Goal: Information Seeking & Learning: Learn about a topic

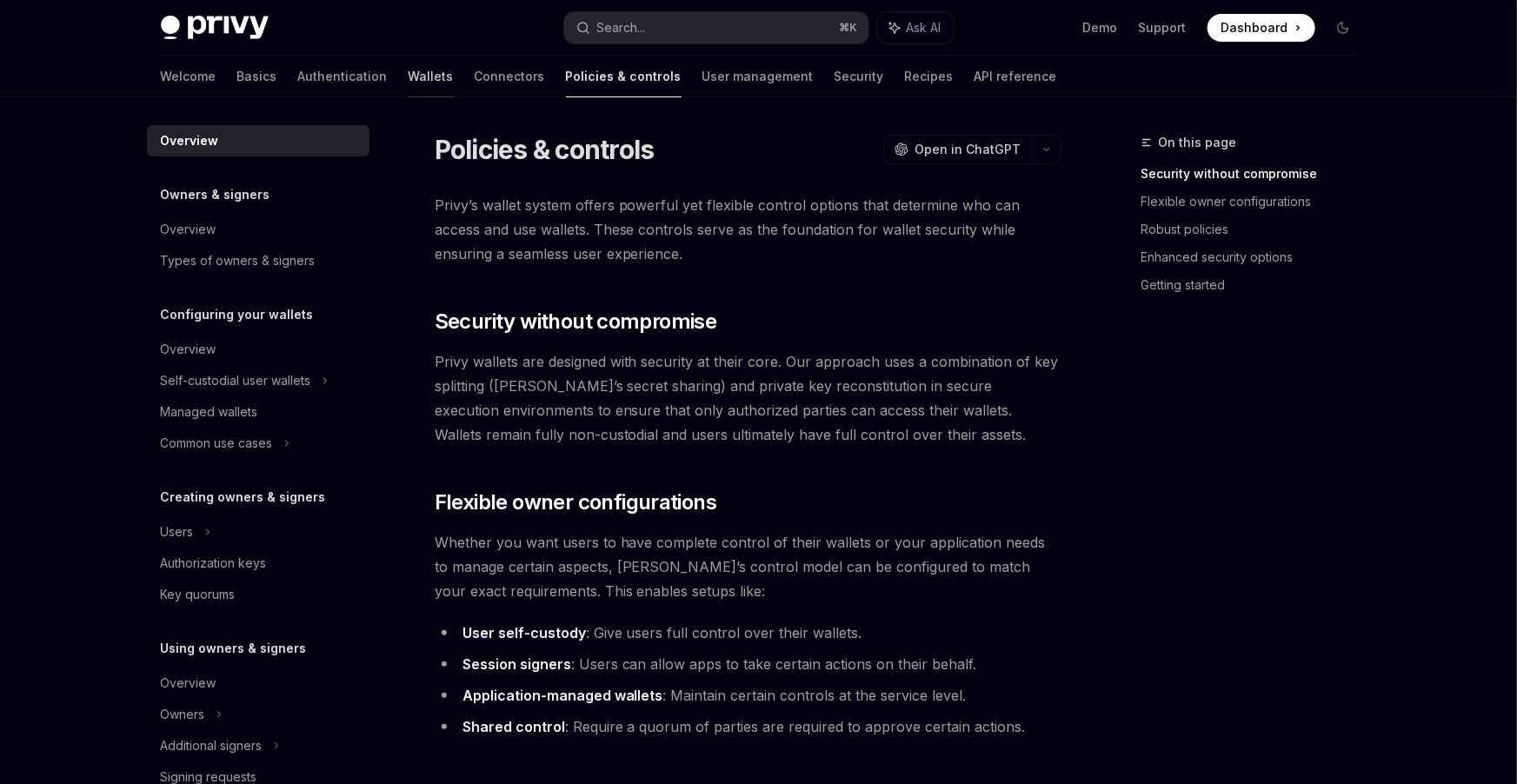
click at [409, 77] on link "Wallets" at bounding box center [431, 76] width 45 height 42
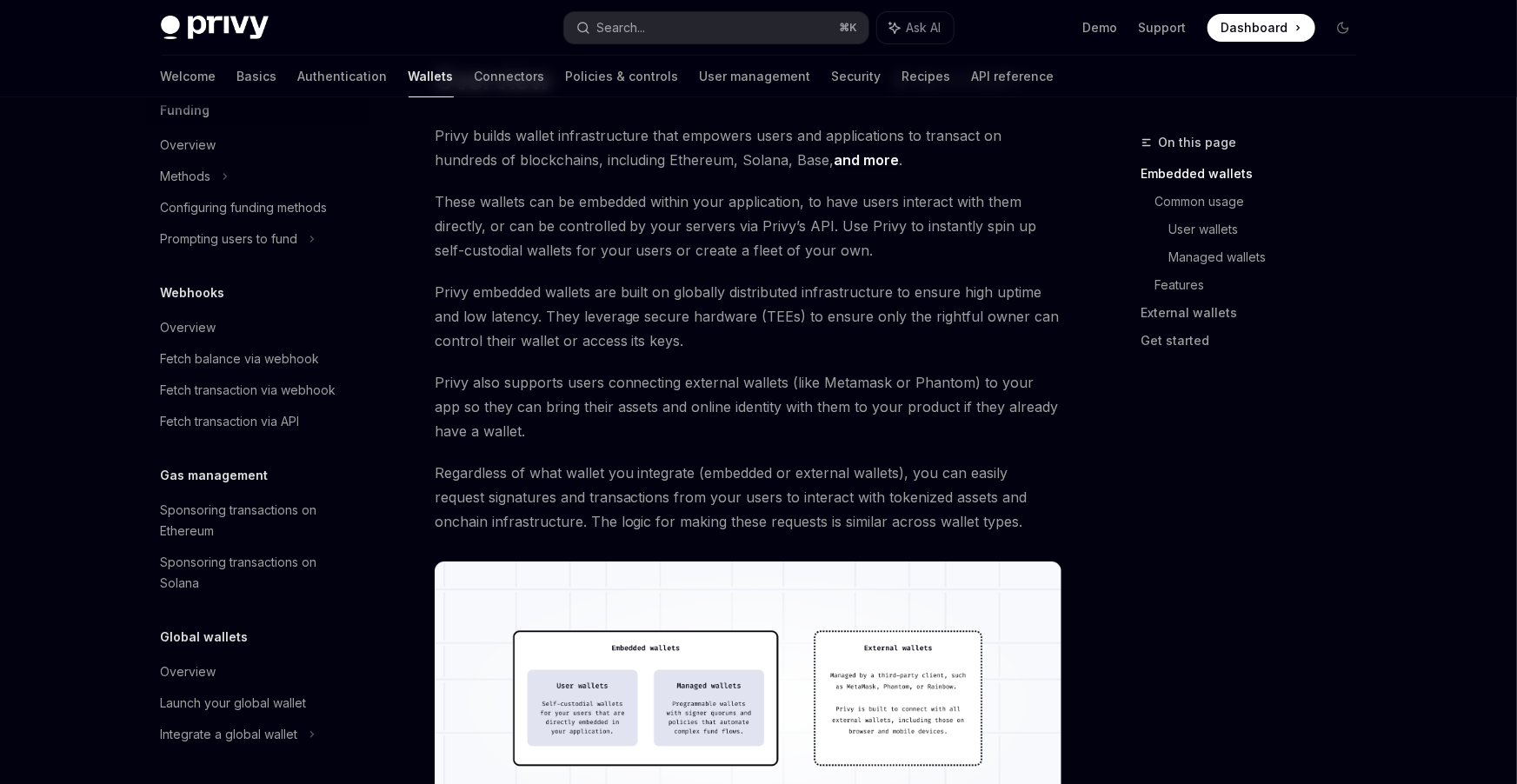
scroll to position [104, 0]
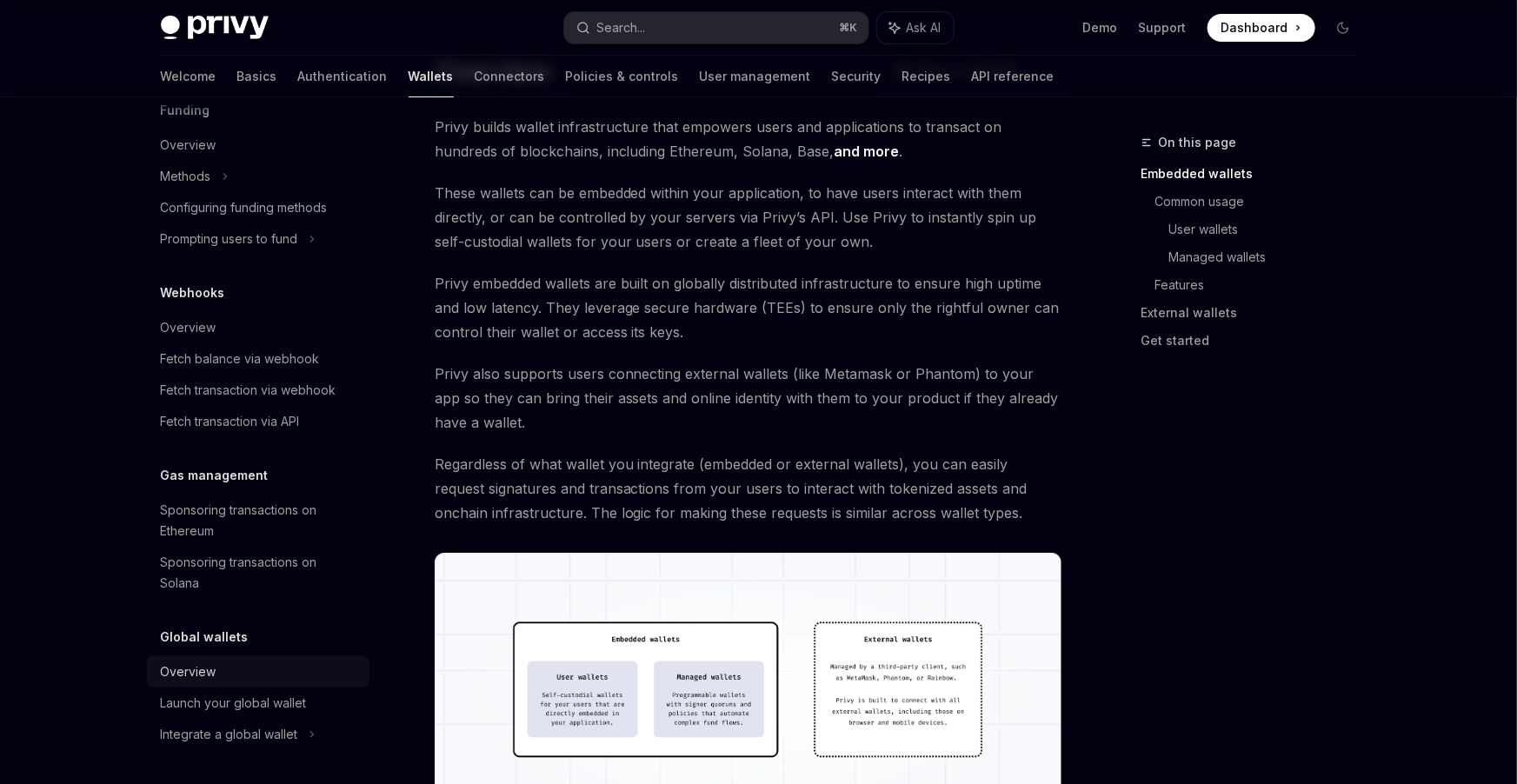
click at [180, 678] on div "Overview" at bounding box center [188, 671] width 55 height 21
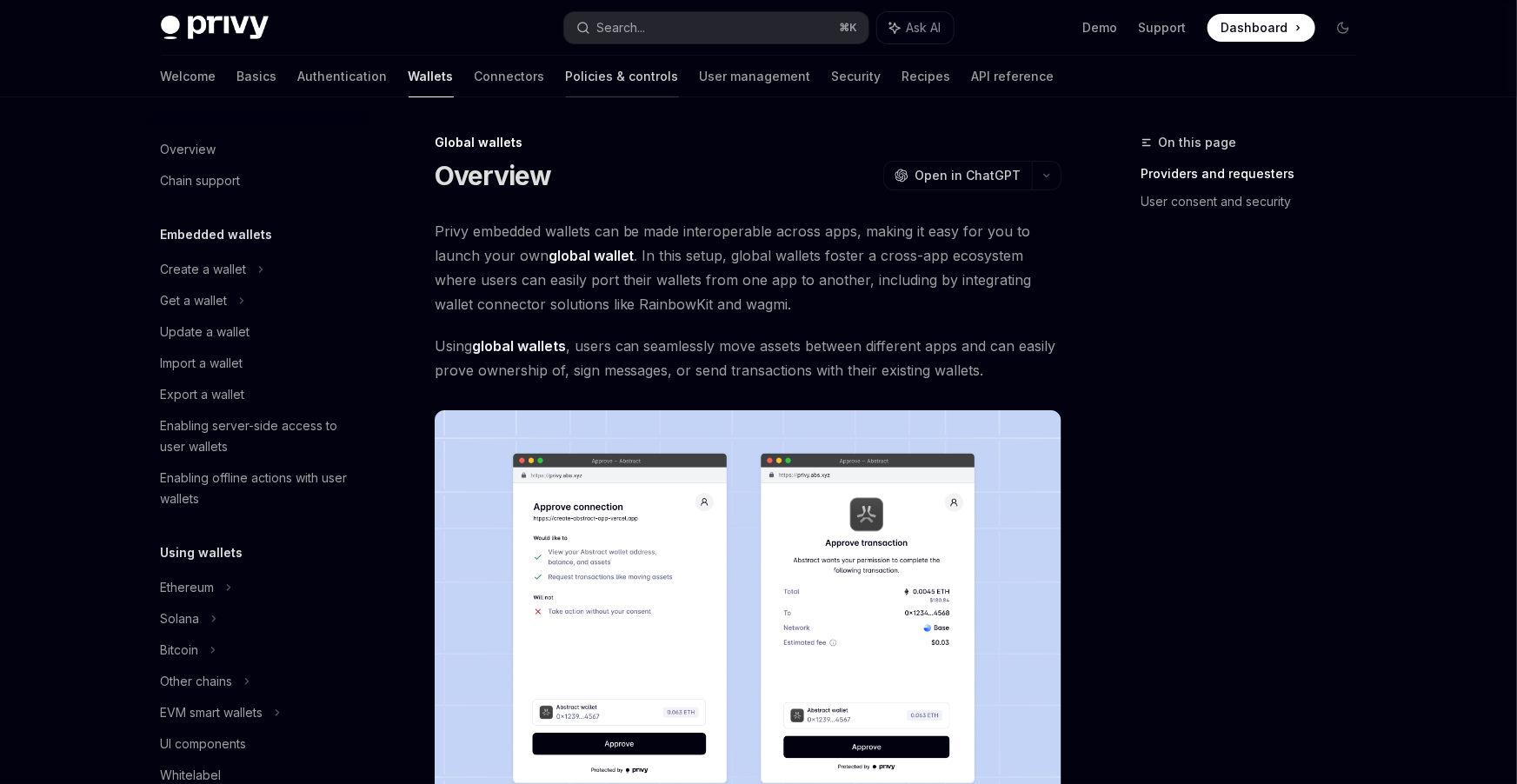
click at [566, 83] on link "Policies & controls" at bounding box center [622, 76] width 113 height 42
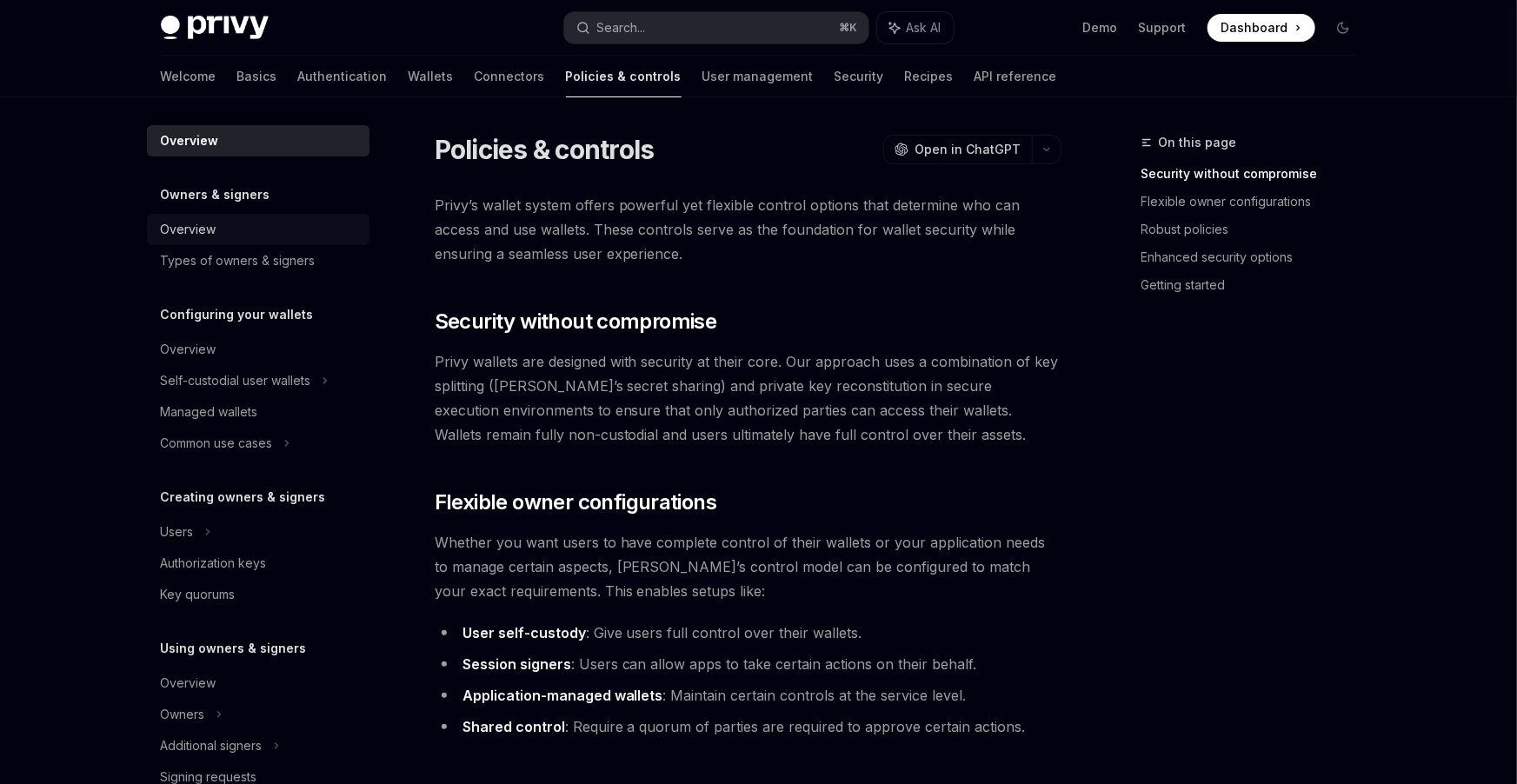
click at [204, 229] on div "Overview" at bounding box center [188, 229] width 55 height 21
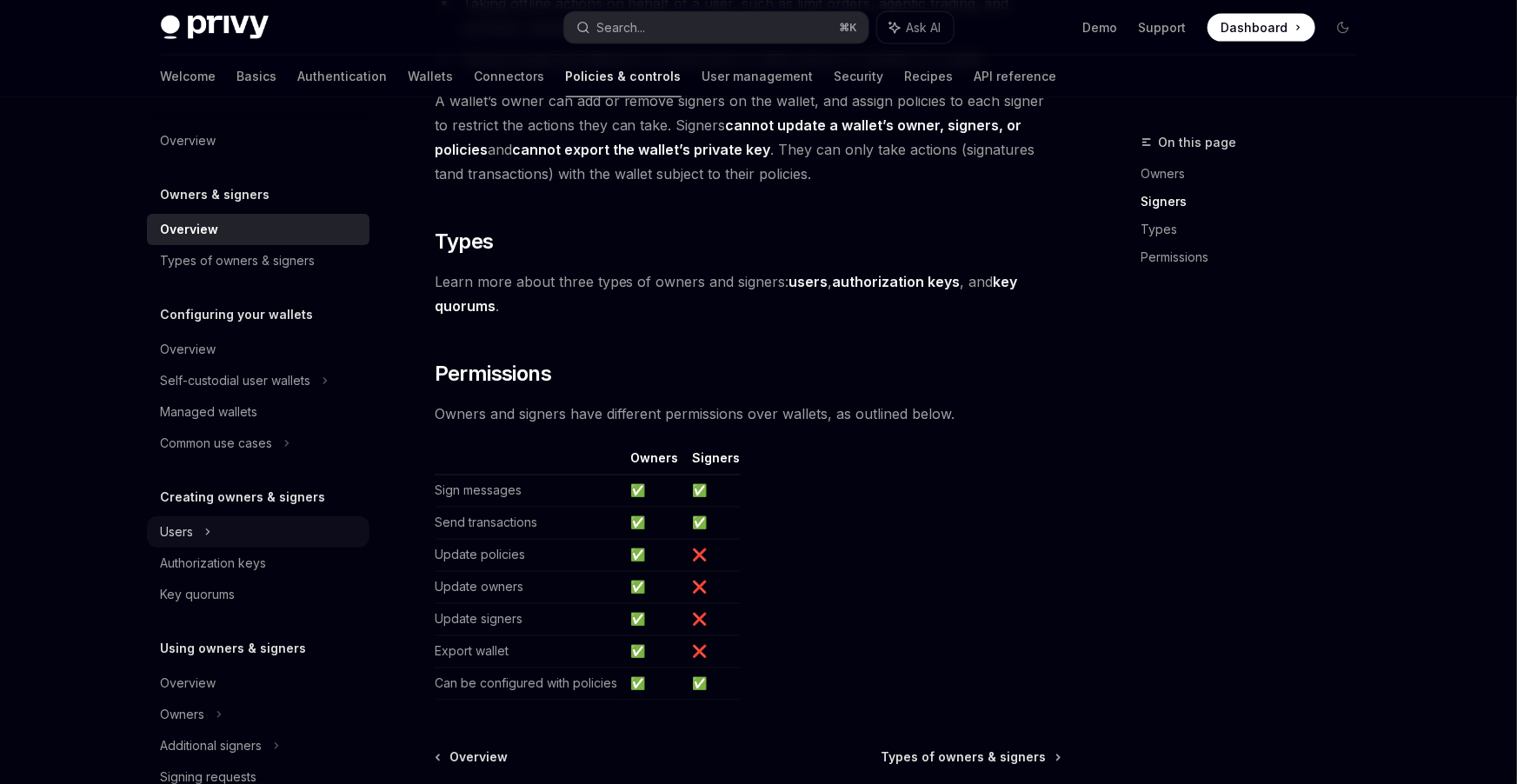
scroll to position [1237, 0]
click at [298, 82] on link "Authentication" at bounding box center [342, 76] width 90 height 42
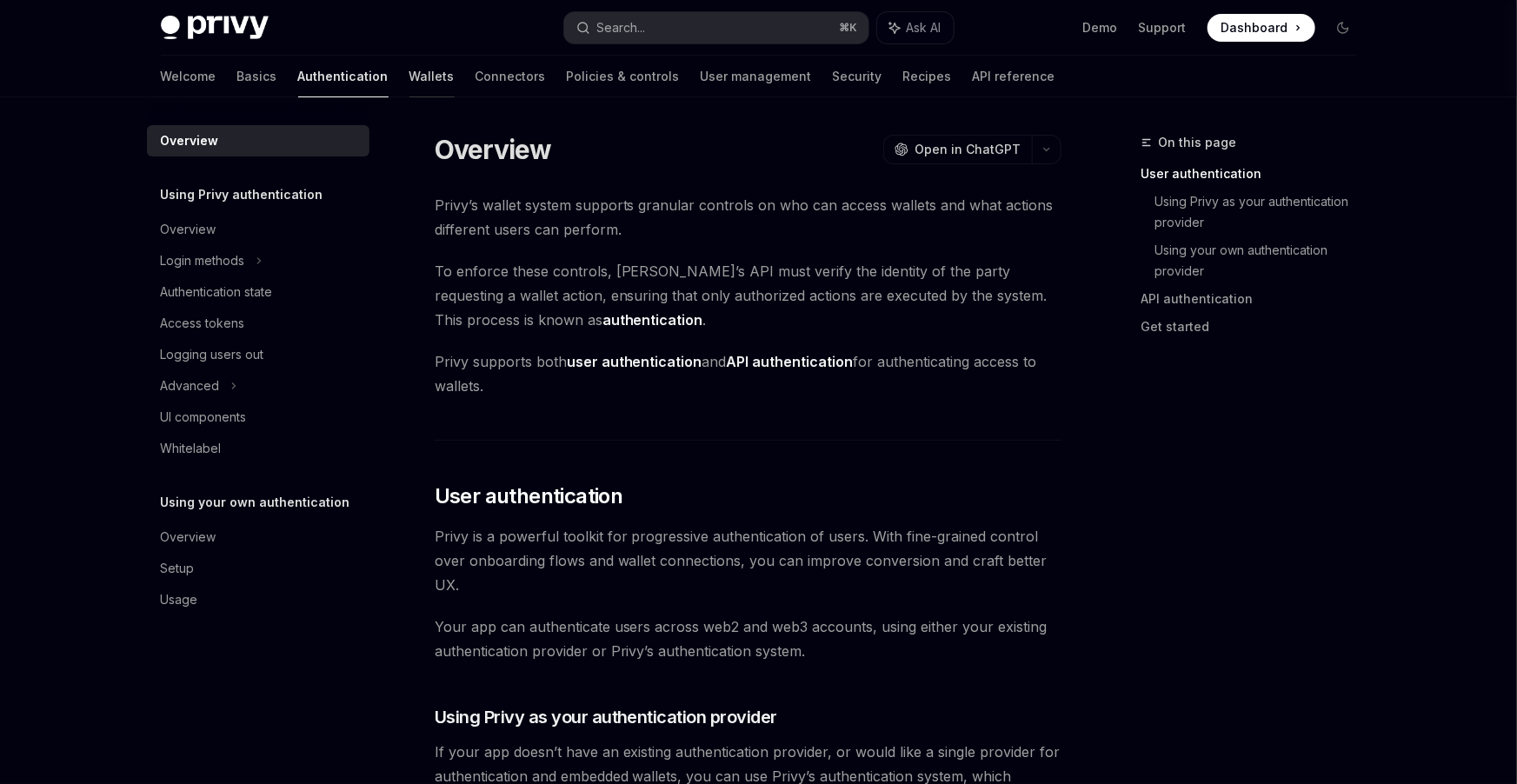
click at [410, 89] on link "Wallets" at bounding box center [432, 76] width 45 height 42
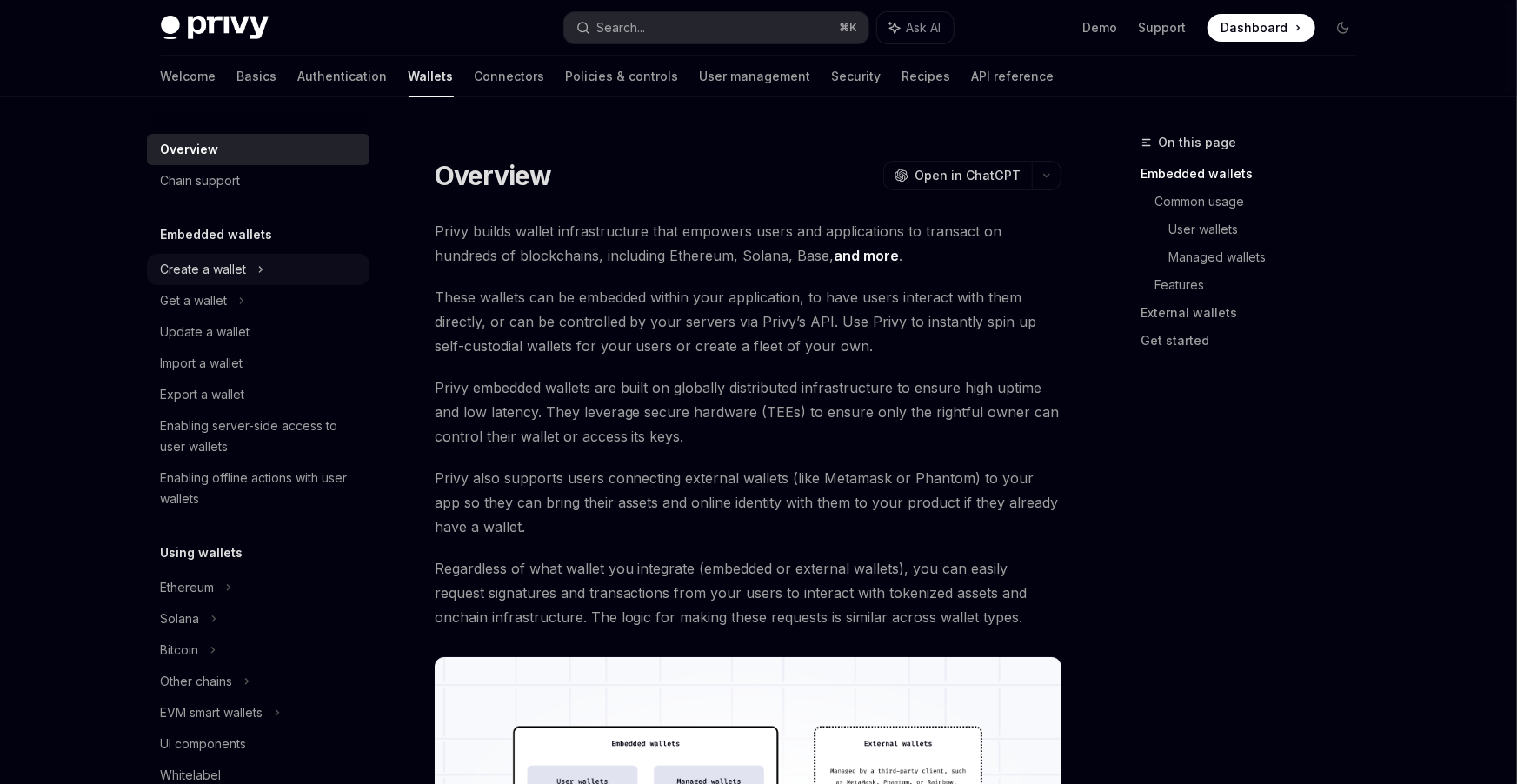
click at [232, 266] on div "Create a wallet" at bounding box center [203, 269] width 86 height 21
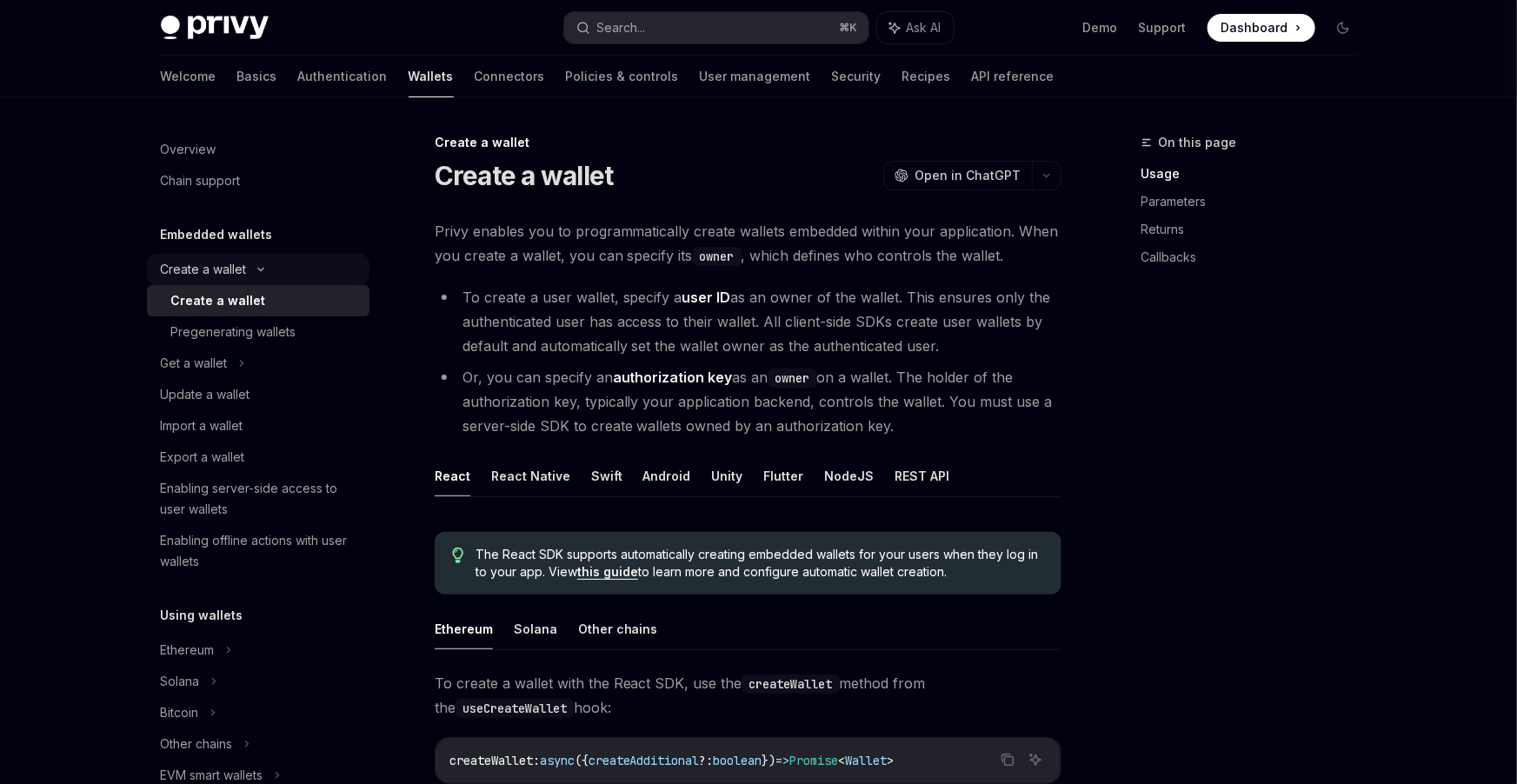
click at [229, 266] on div "Create a wallet" at bounding box center [203, 269] width 86 height 21
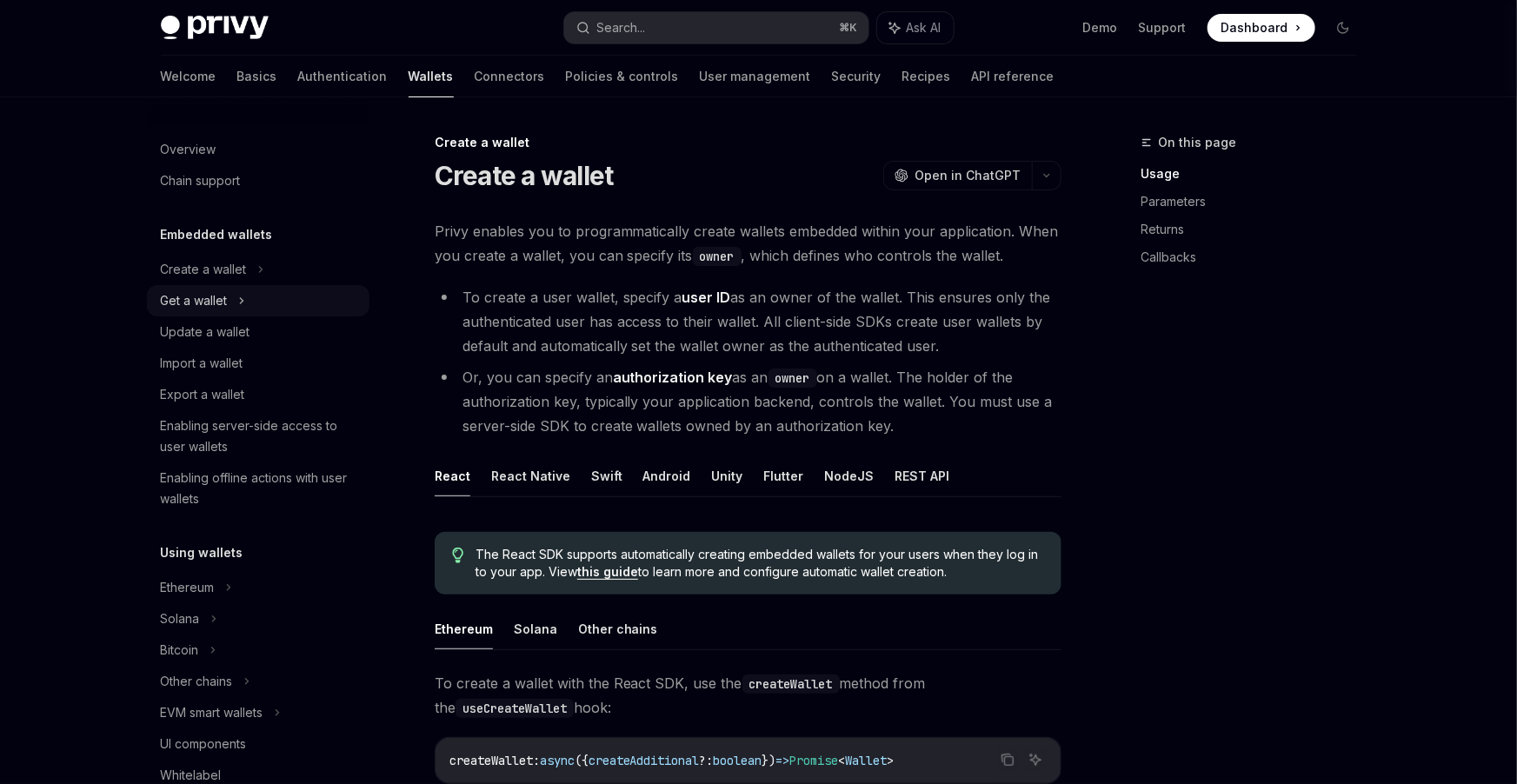
click at [224, 305] on div "Get a wallet" at bounding box center [194, 301] width 67 height 21
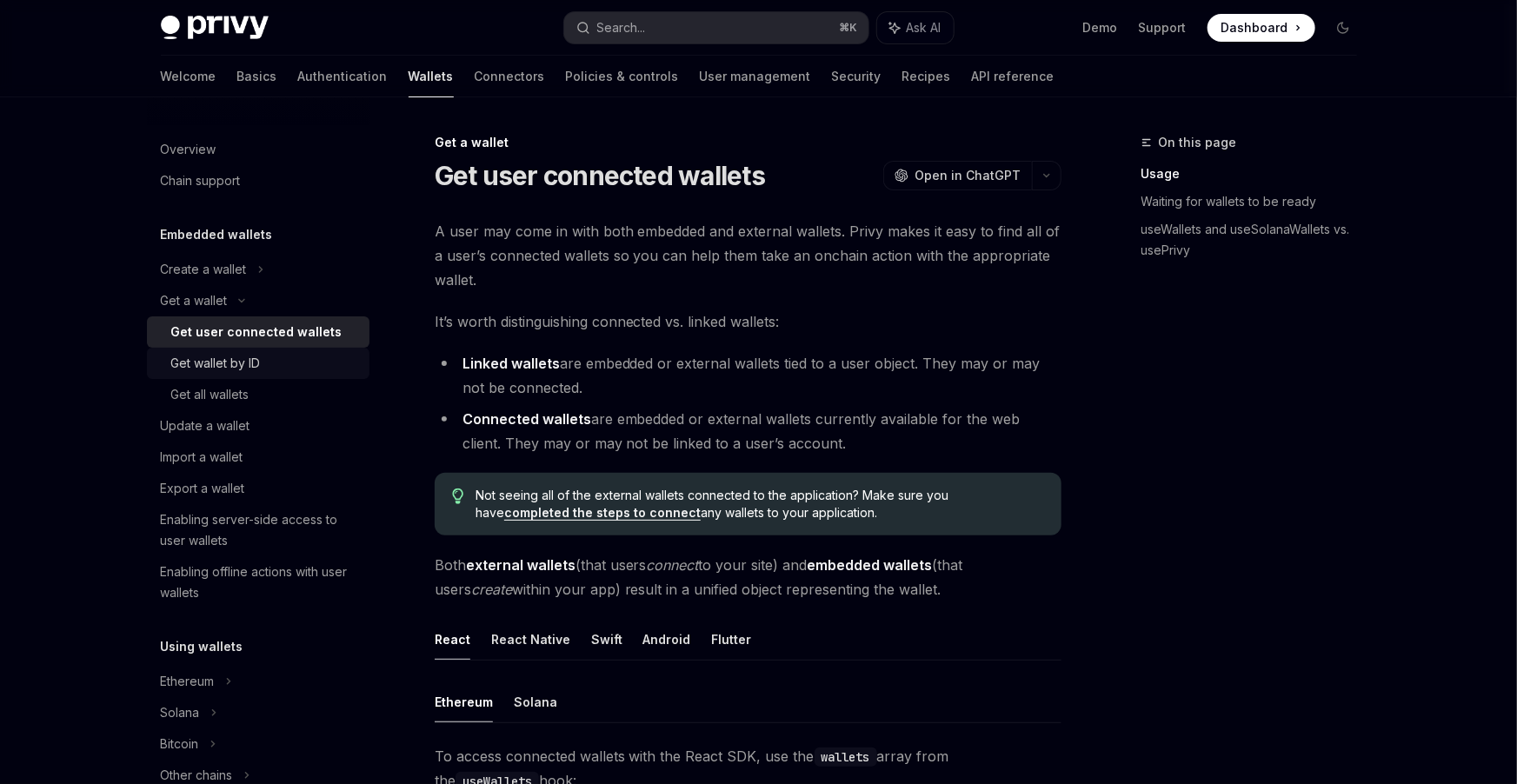
click at [232, 362] on div "Get wallet by ID" at bounding box center [216, 362] width 90 height 21
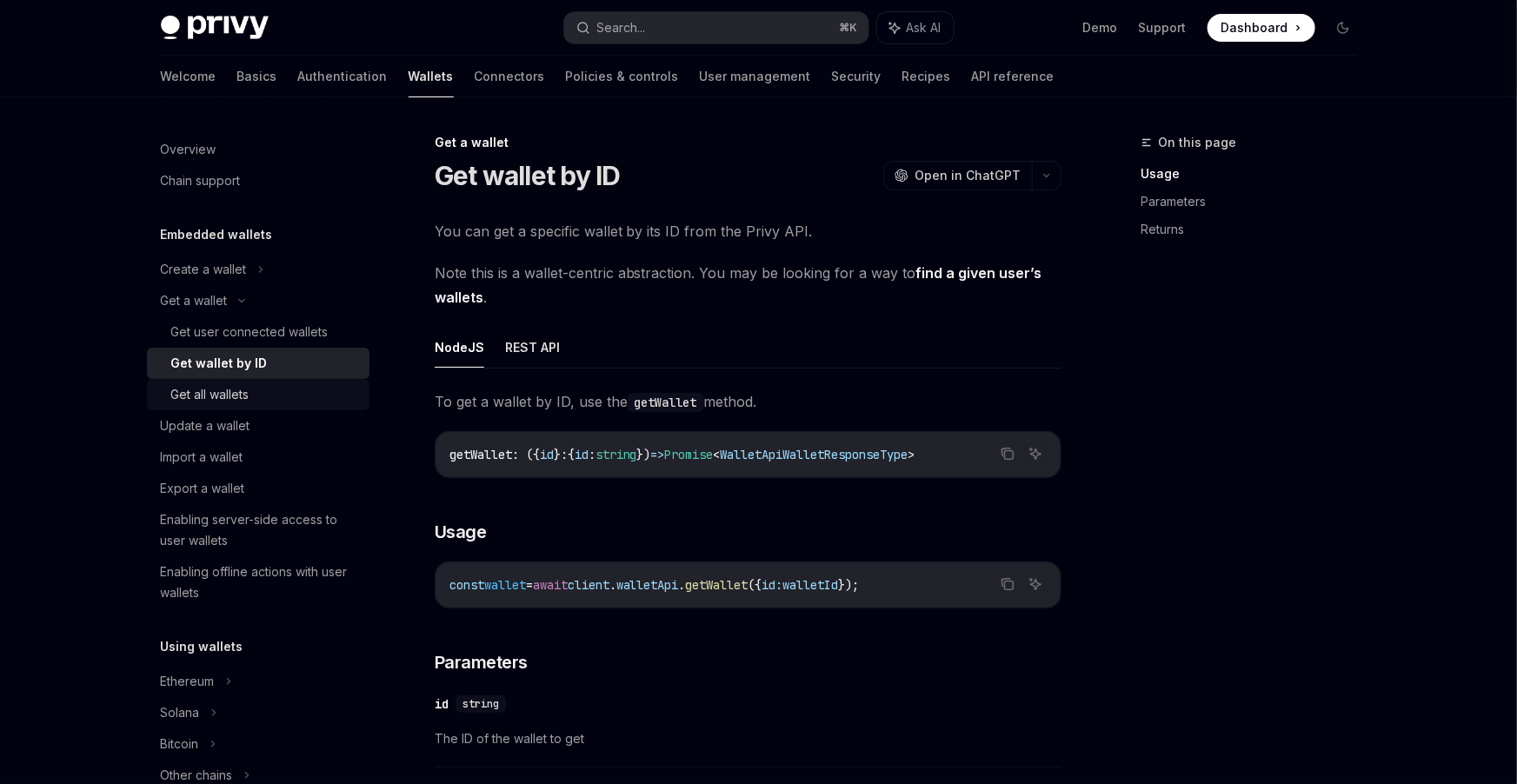
click at [230, 389] on div "Get all wallets" at bounding box center [210, 394] width 78 height 21
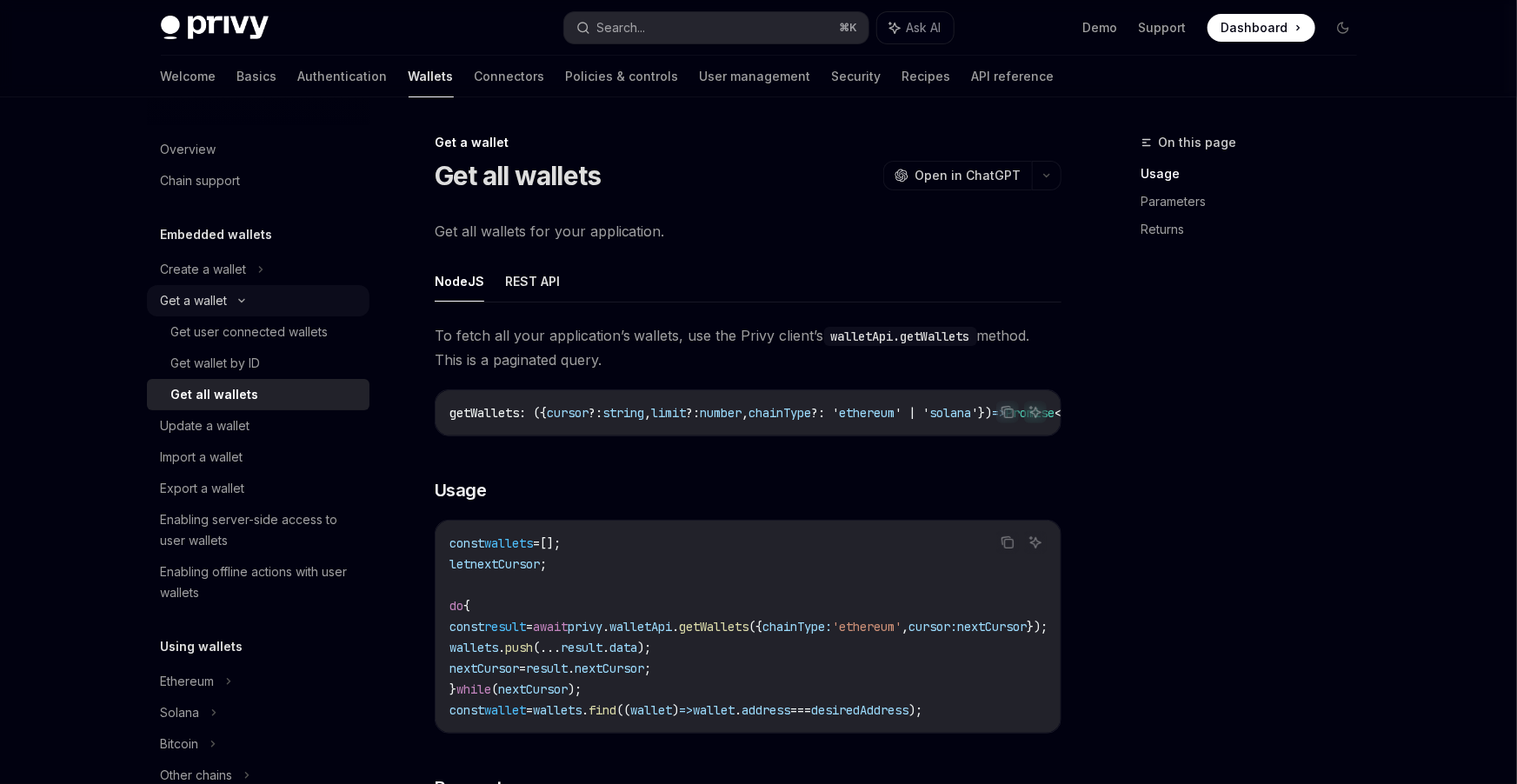
click at [219, 296] on div "Get a wallet" at bounding box center [194, 301] width 67 height 21
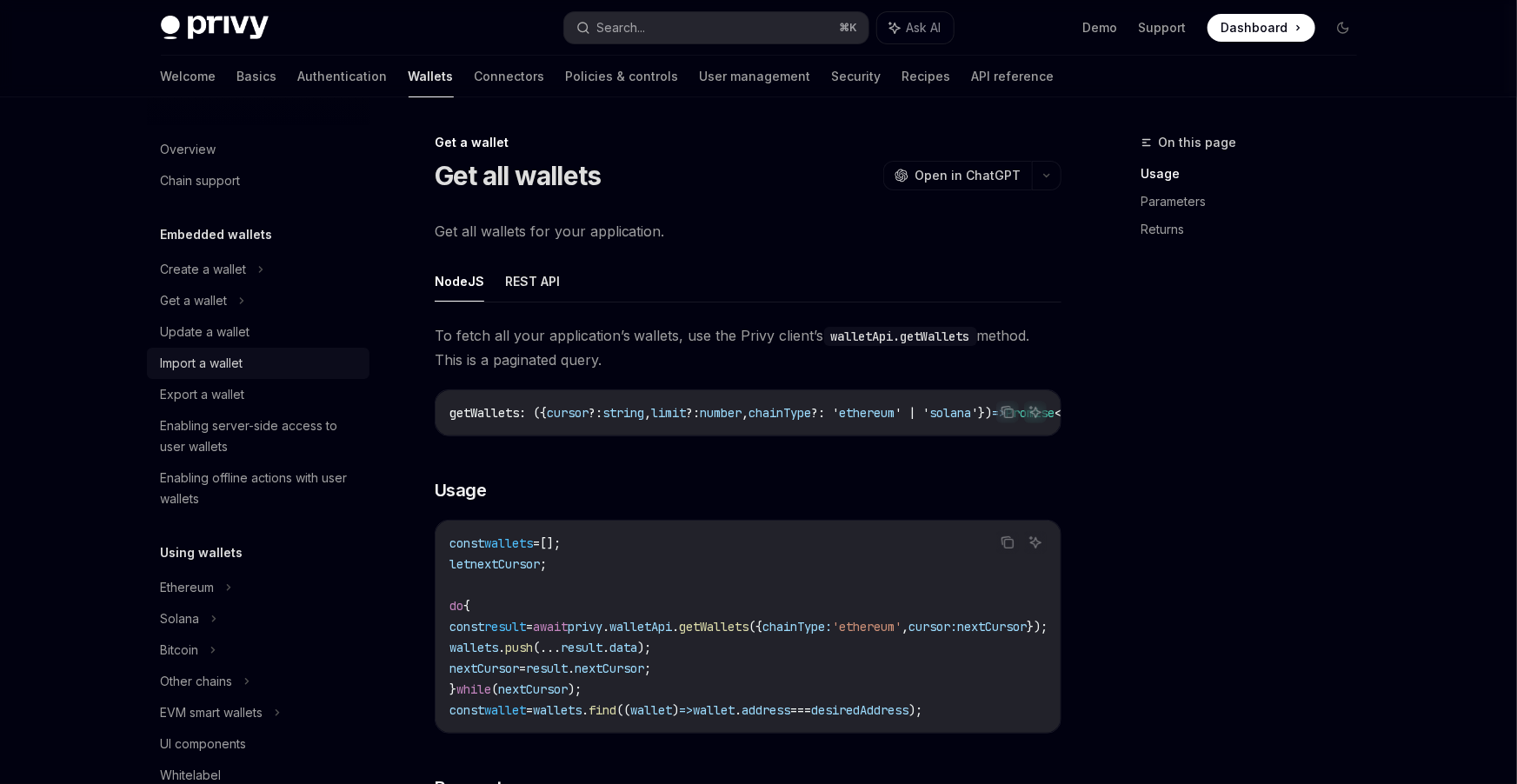
click at [211, 373] on div "Import a wallet" at bounding box center [201, 362] width 82 height 21
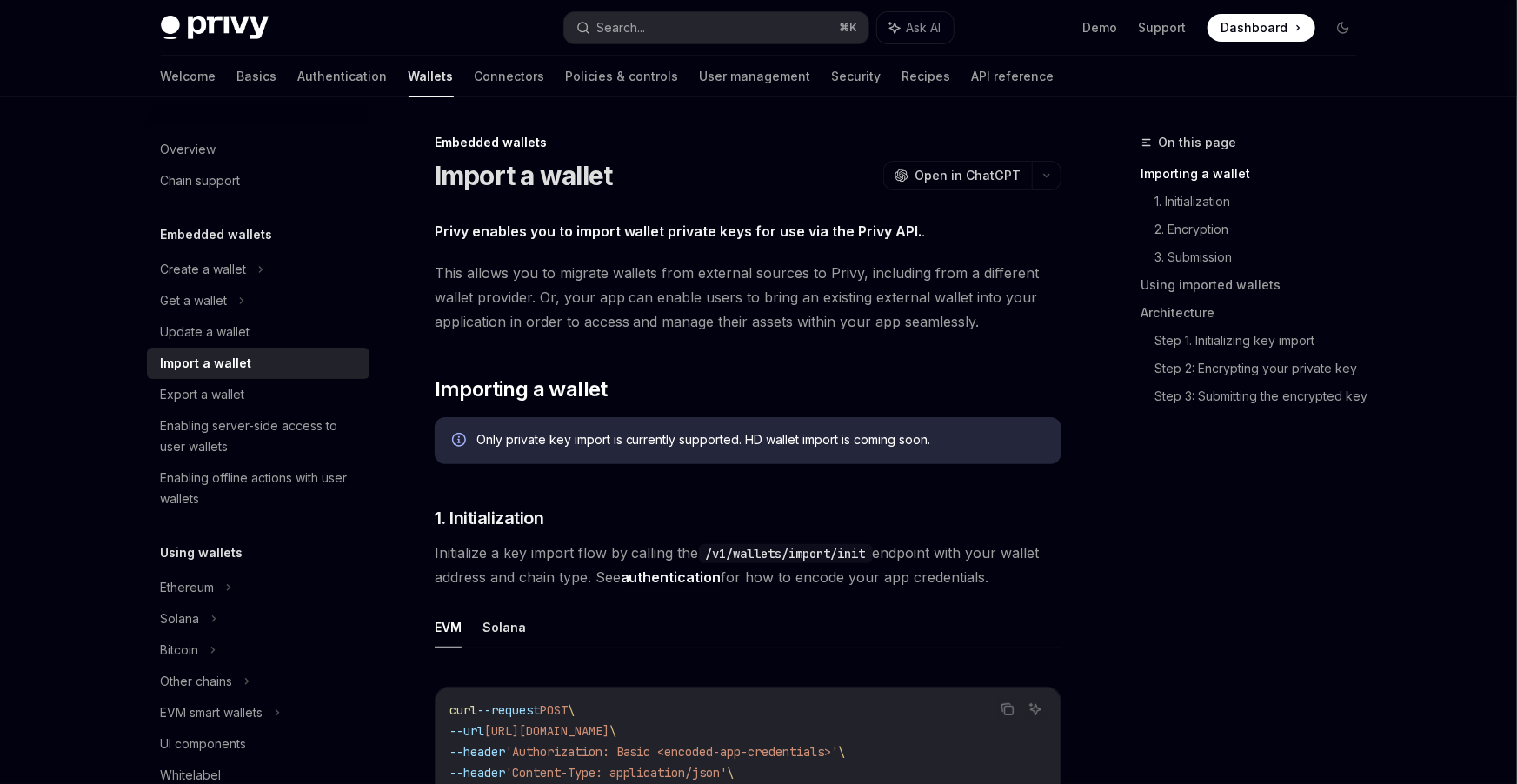
click at [211, 373] on div "Import a wallet" at bounding box center [206, 362] width 91 height 21
click at [207, 339] on div "Update a wallet" at bounding box center [205, 332] width 90 height 21
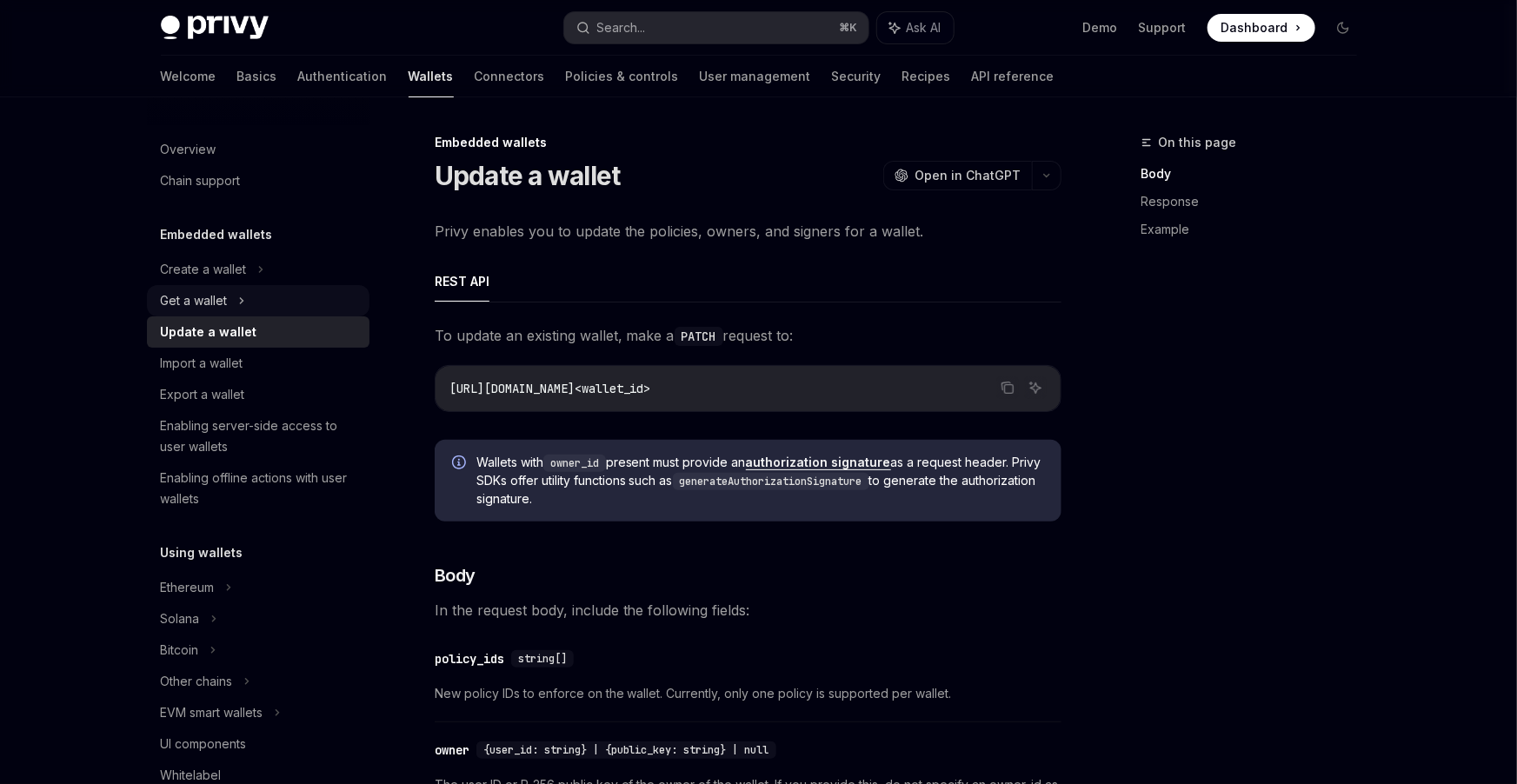
click at [212, 296] on div "Get a wallet" at bounding box center [194, 301] width 67 height 21
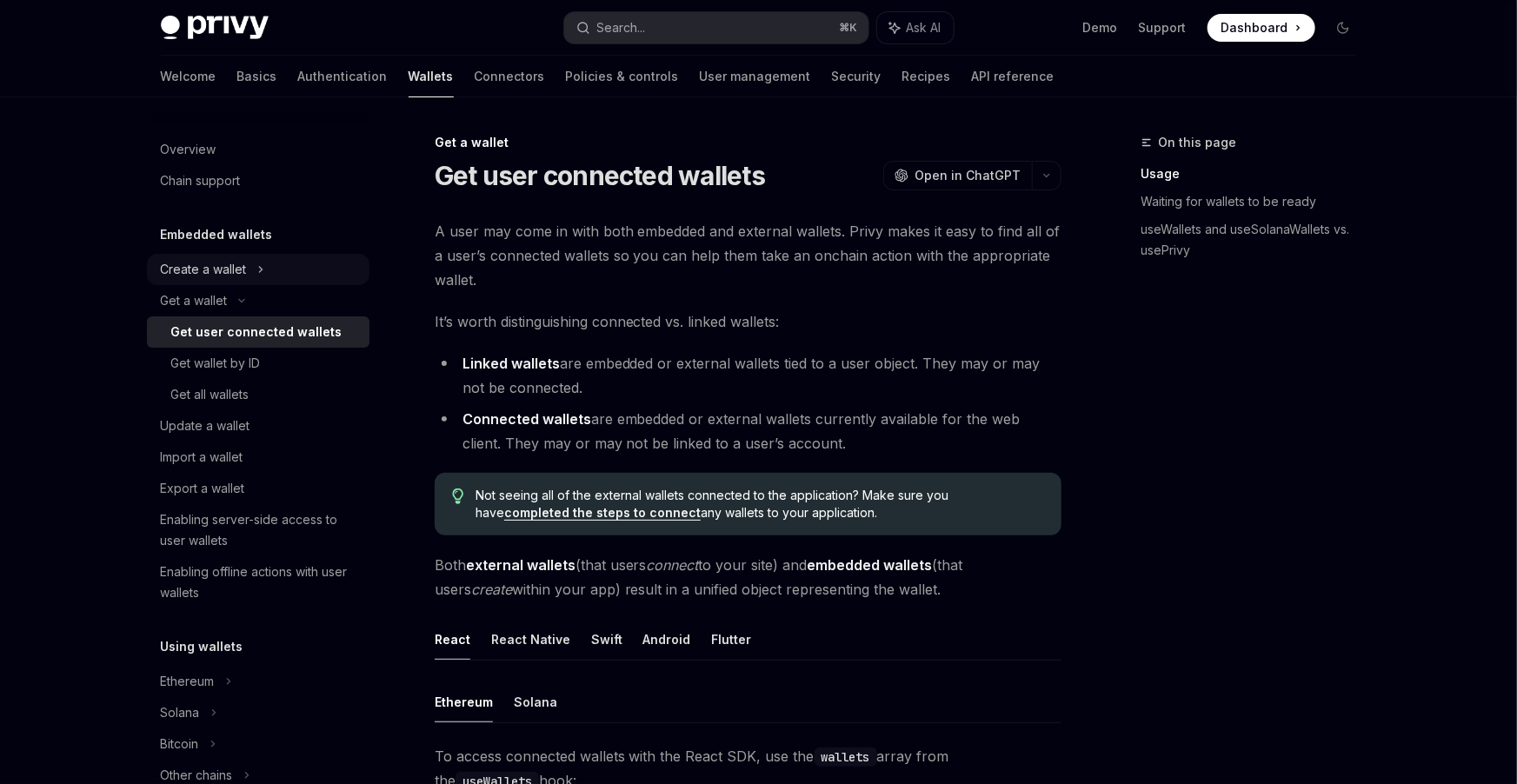
click at [209, 274] on div "Create a wallet" at bounding box center [203, 269] width 86 height 21
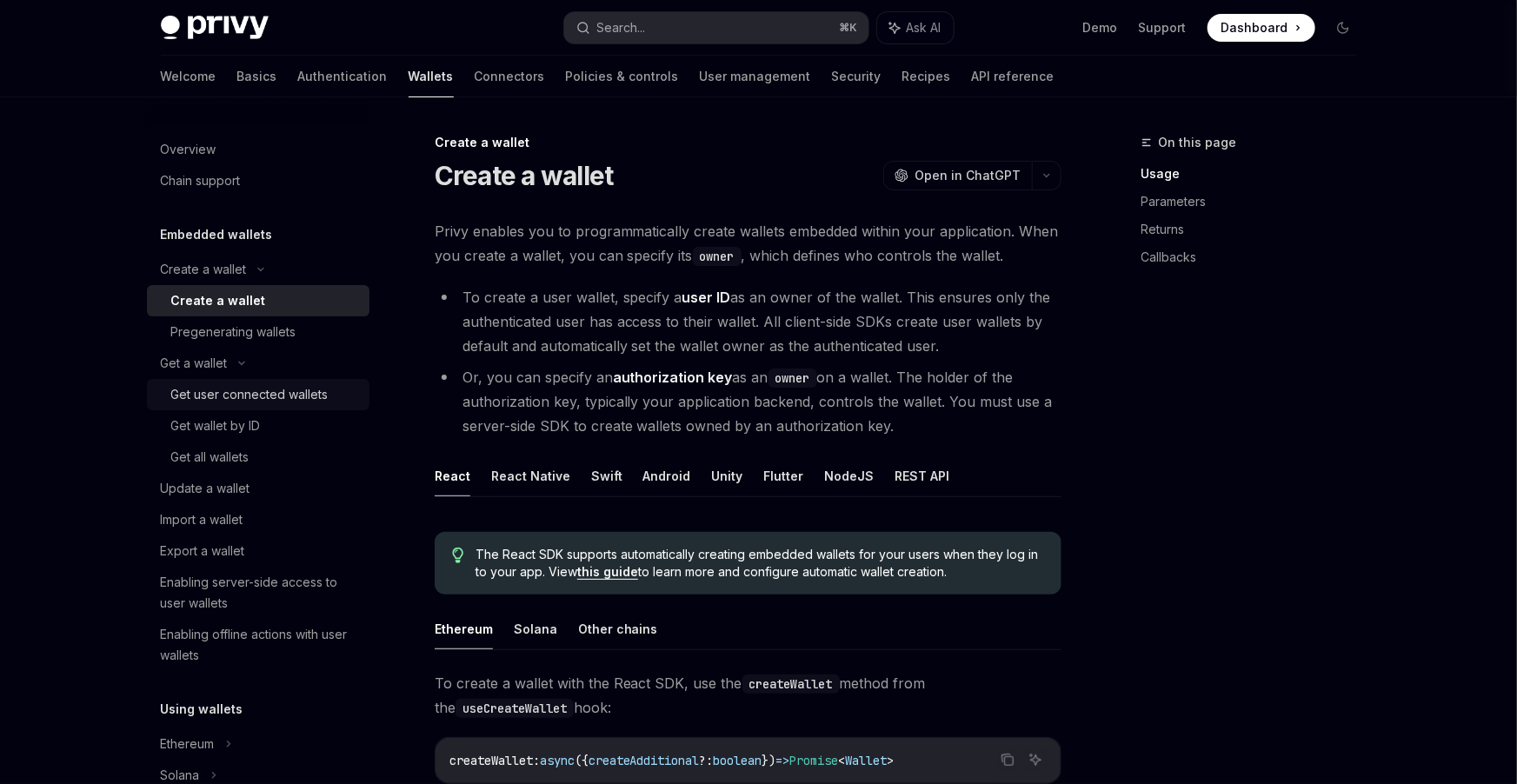
click at [200, 386] on div "Get user connected wallets" at bounding box center [250, 394] width 157 height 21
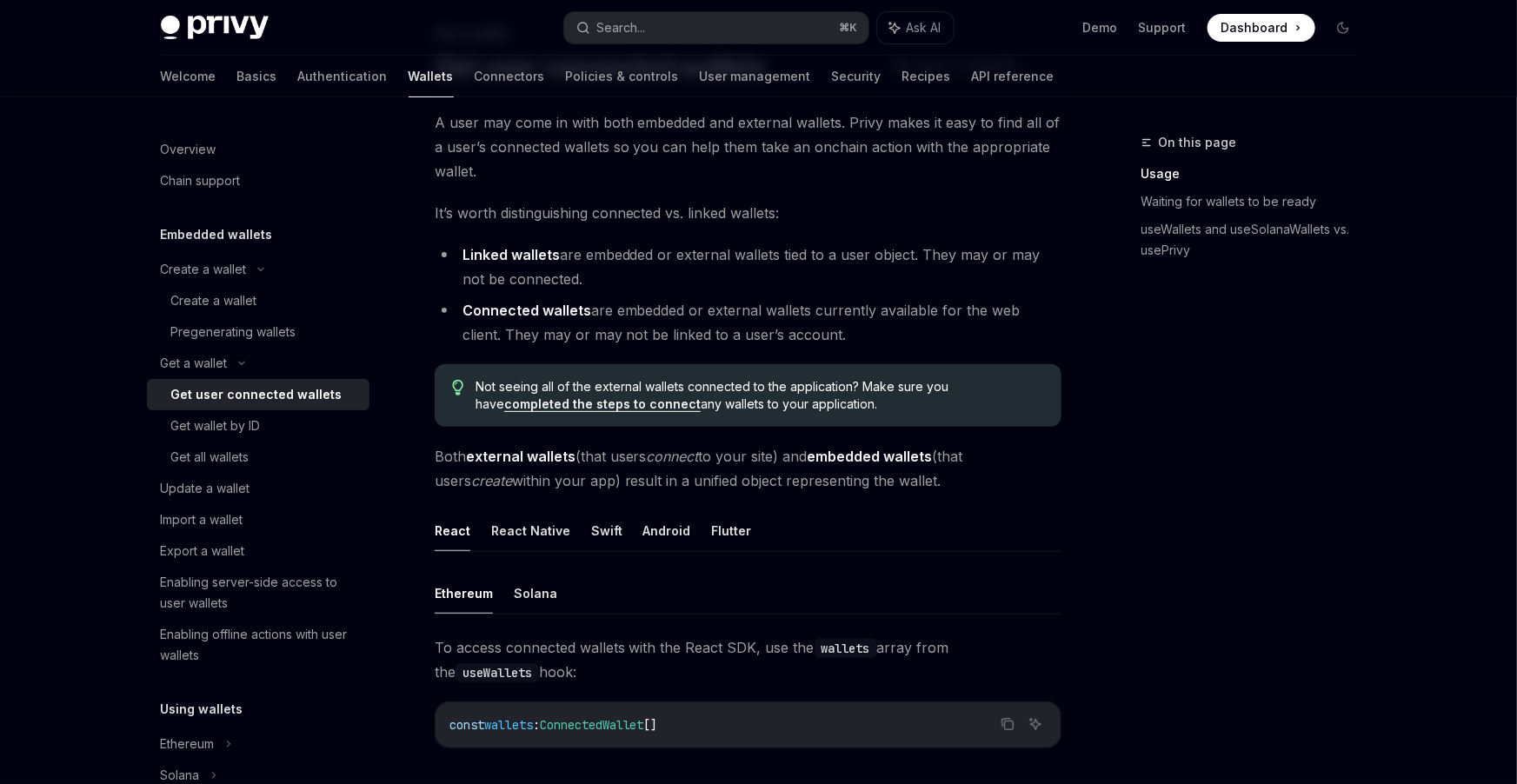
scroll to position [43, 0]
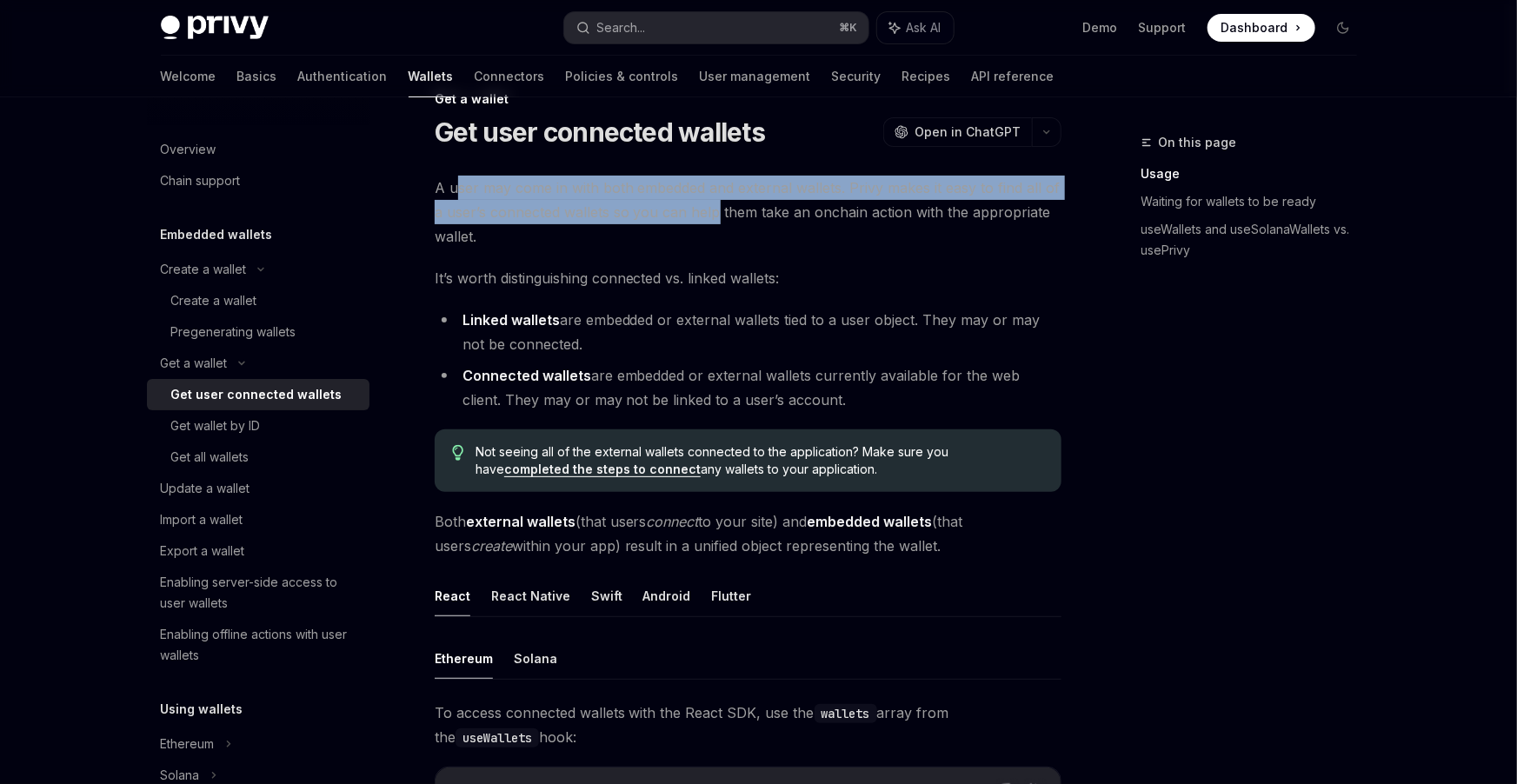
drag, startPoint x: 456, startPoint y: 188, endPoint x: 716, endPoint y: 203, distance: 260.4
click at [716, 203] on span "A user may come in with both embedded and external wallets. Privy makes it easy…" at bounding box center [747, 211] width 627 height 73
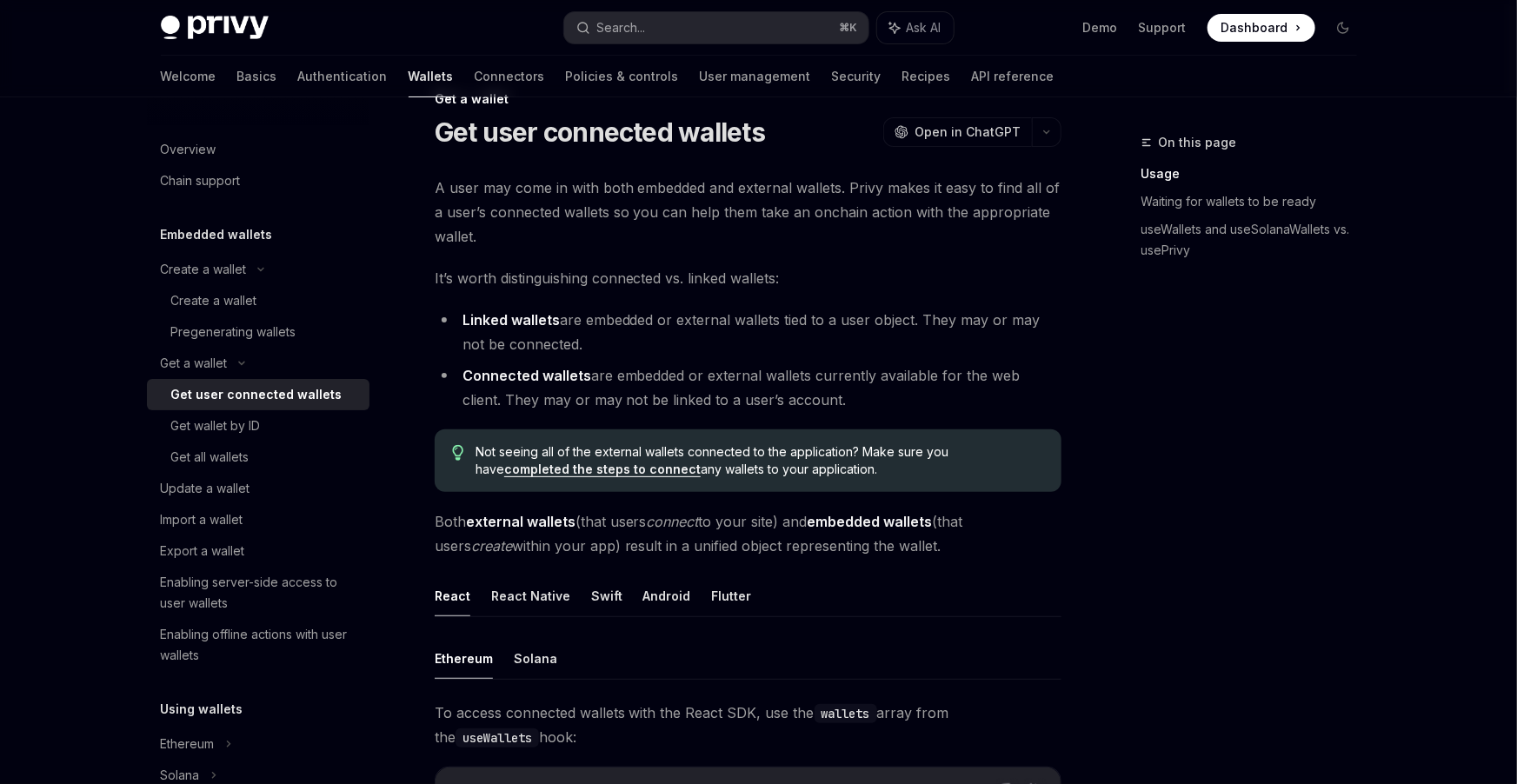
click at [747, 225] on span "A user may come in with both embedded and external wallets. Privy makes it easy…" at bounding box center [747, 211] width 627 height 73
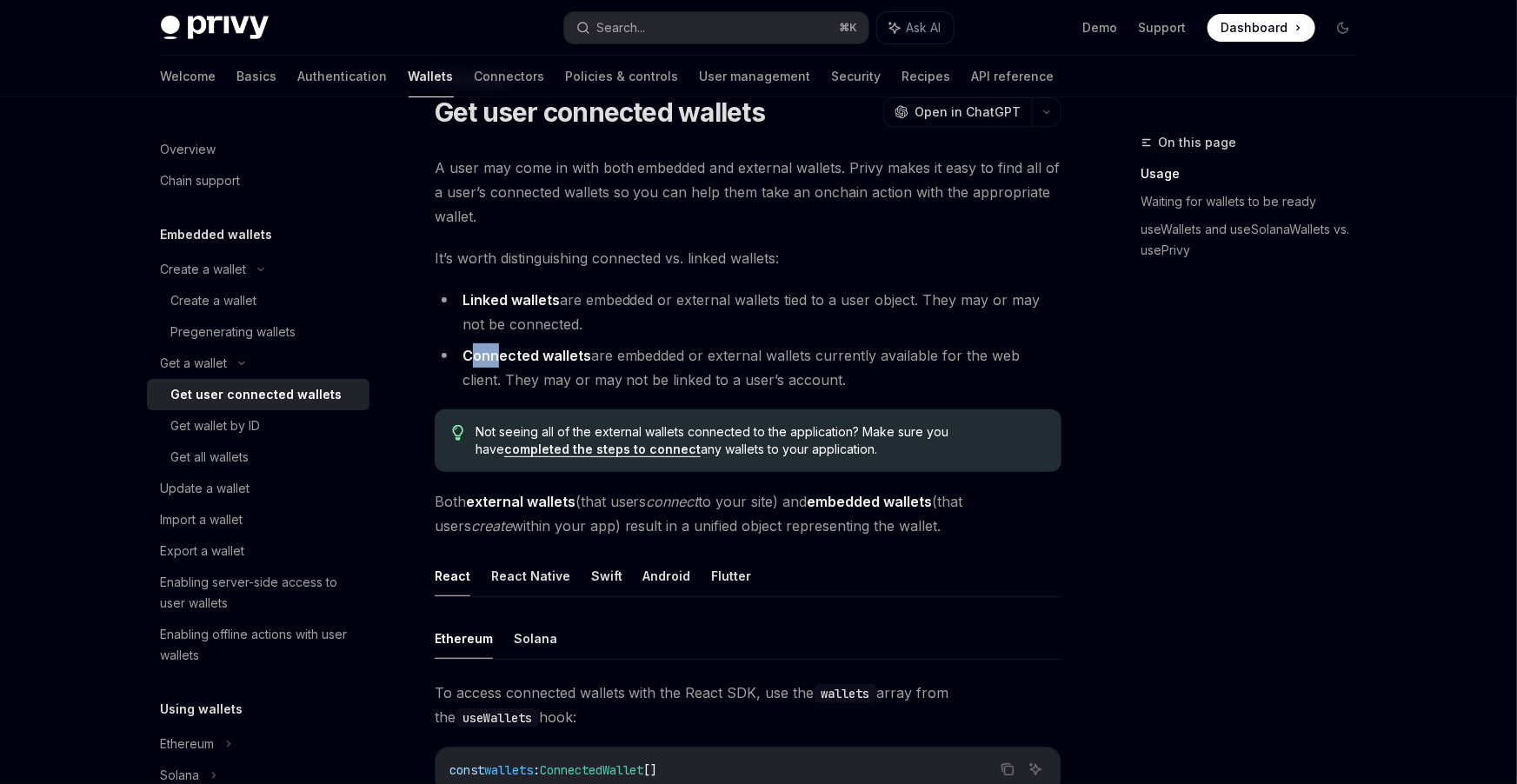
drag, startPoint x: 472, startPoint y: 353, endPoint x: 499, endPoint y: 355, distance: 27.1
click at [499, 355] on strong "Connected wallets" at bounding box center [526, 355] width 128 height 18
click at [647, 360] on li "Connected wallets are embedded or external wallets currently available for the …" at bounding box center [747, 367] width 627 height 49
click at [728, 358] on li "Connected wallets are embedded or external wallets currently available for the …" at bounding box center [747, 367] width 627 height 49
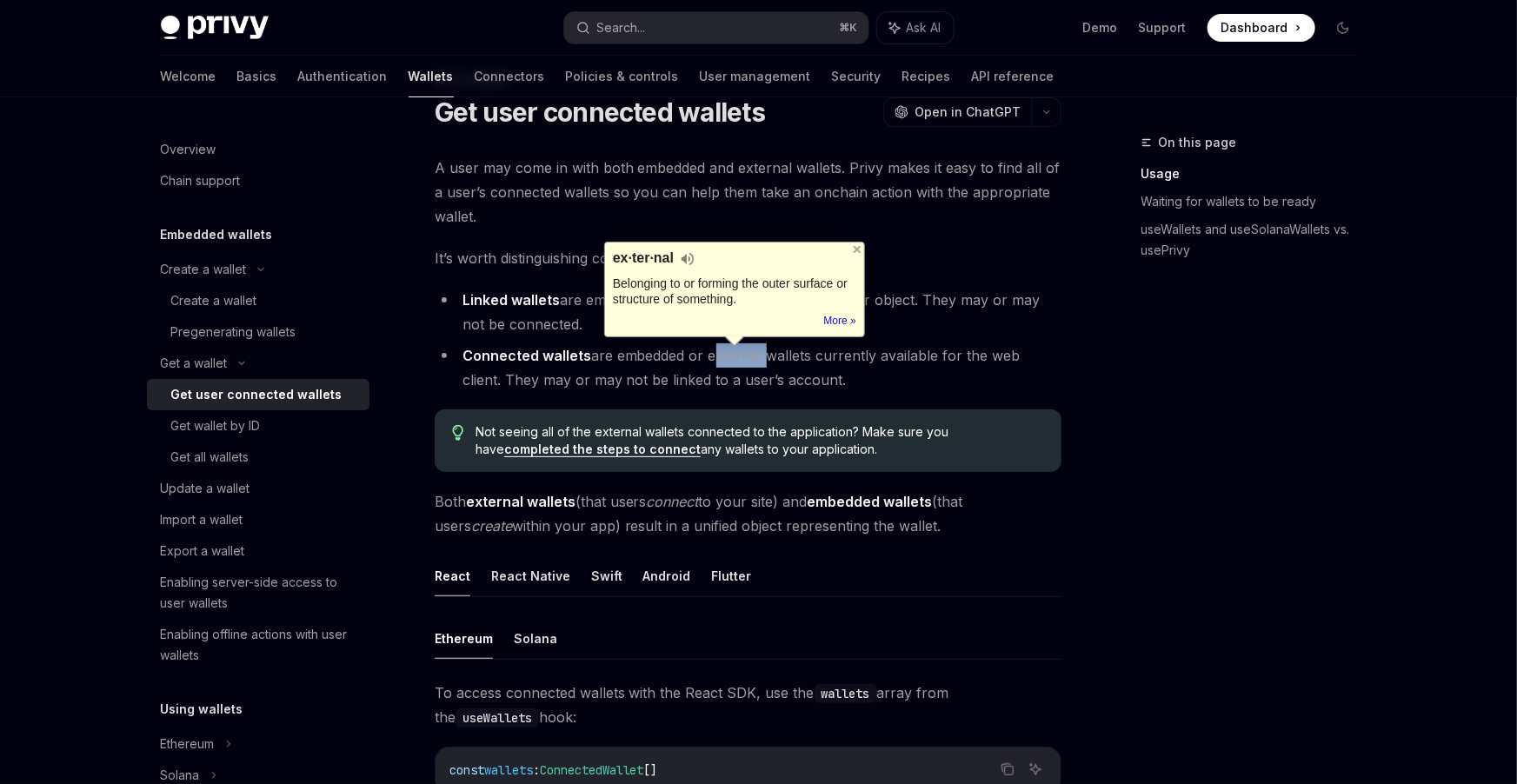
click at [732, 357] on li "Connected wallets are embedded or external wallets currently available for the …" at bounding box center [747, 367] width 627 height 49
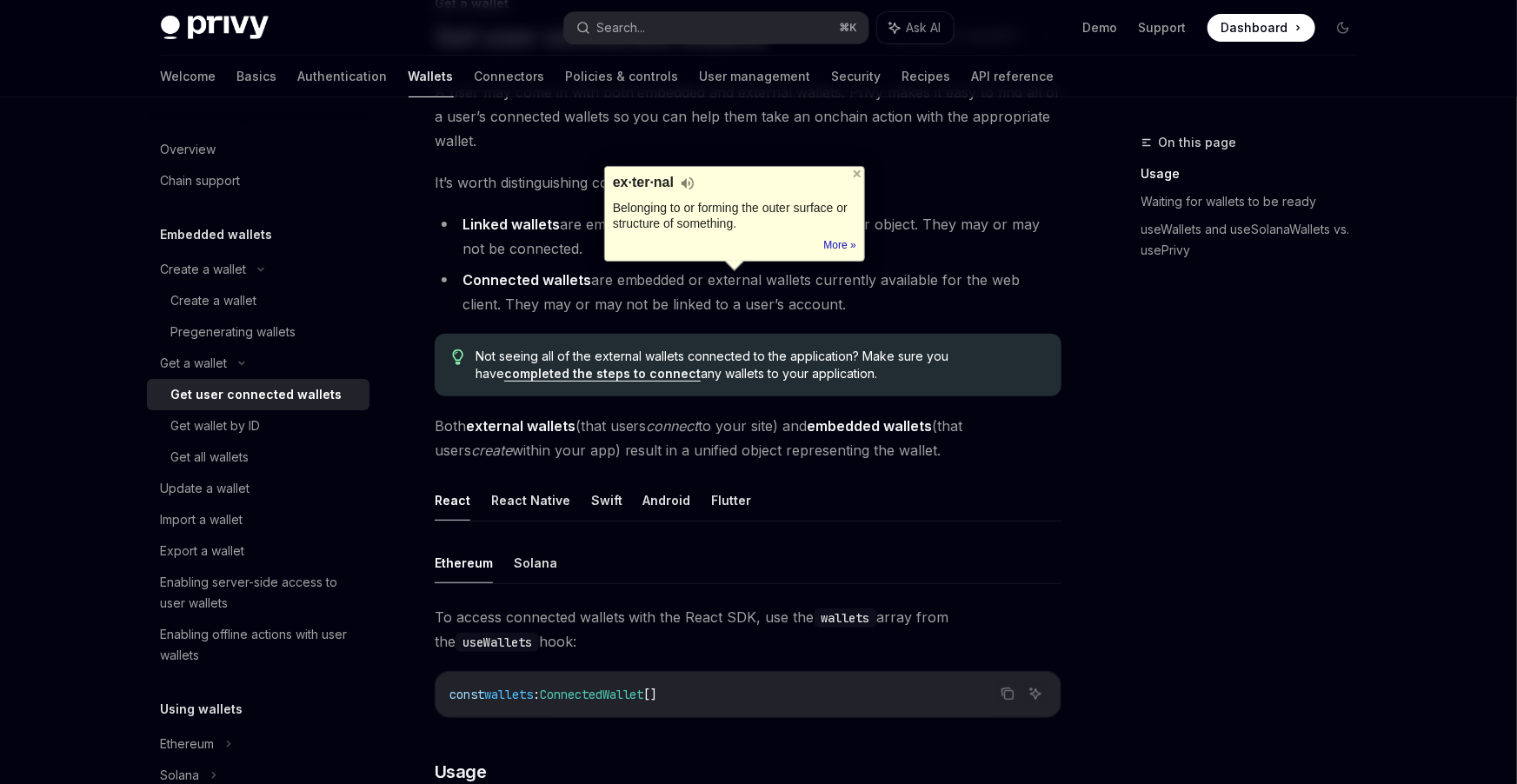
scroll to position [137, 0]
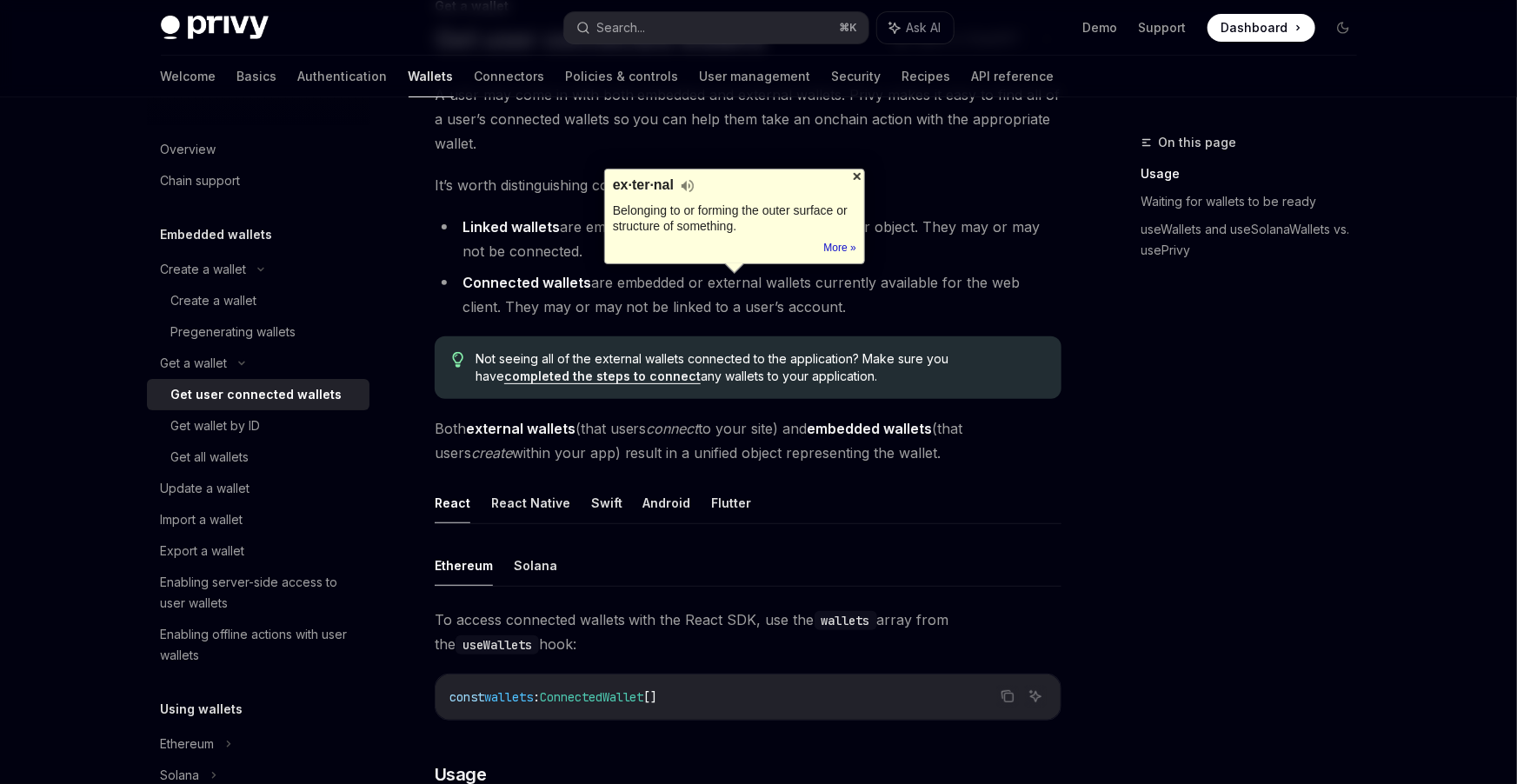
click at [860, 174] on div at bounding box center [856, 176] width 14 height 14
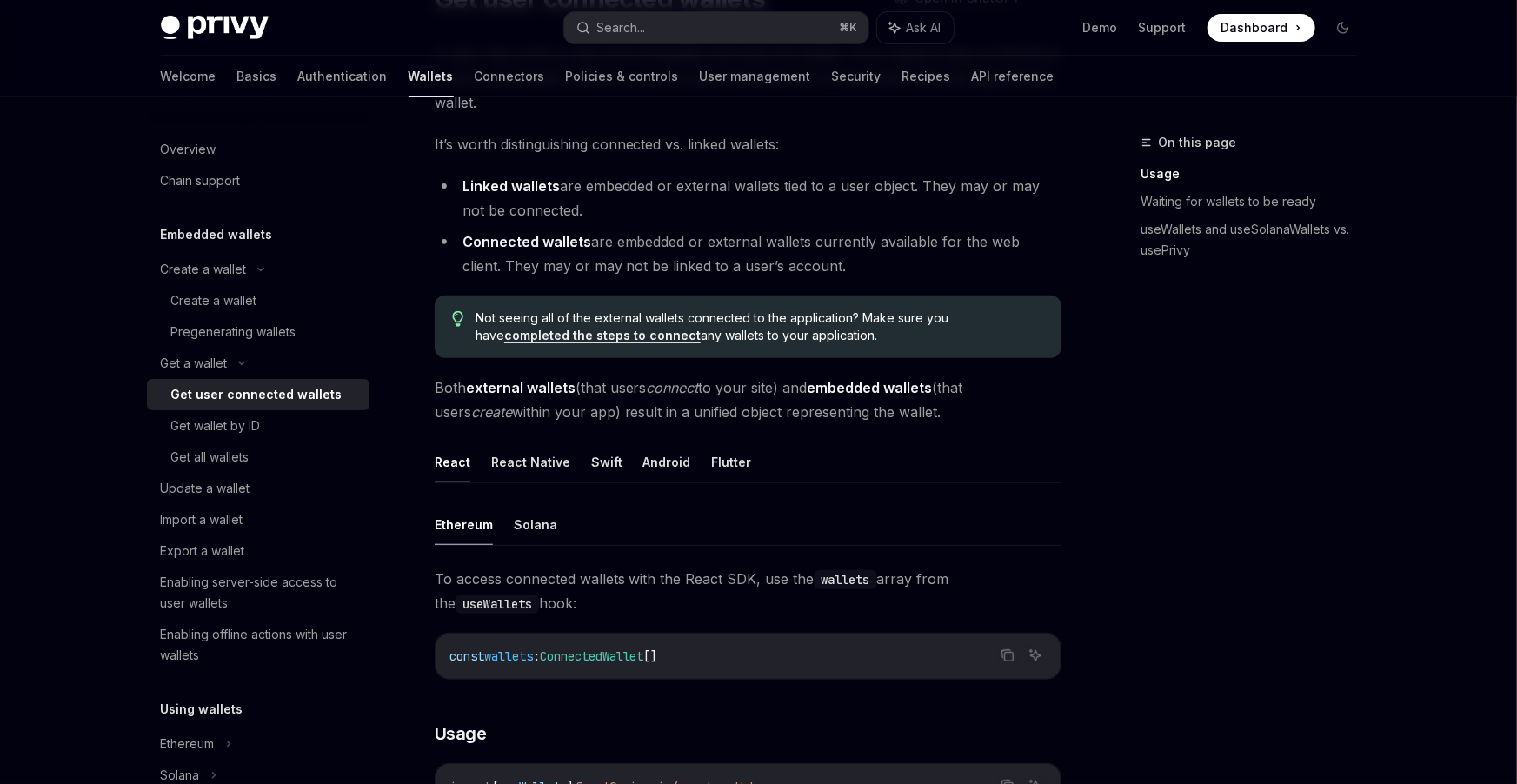
scroll to position [190, 0]
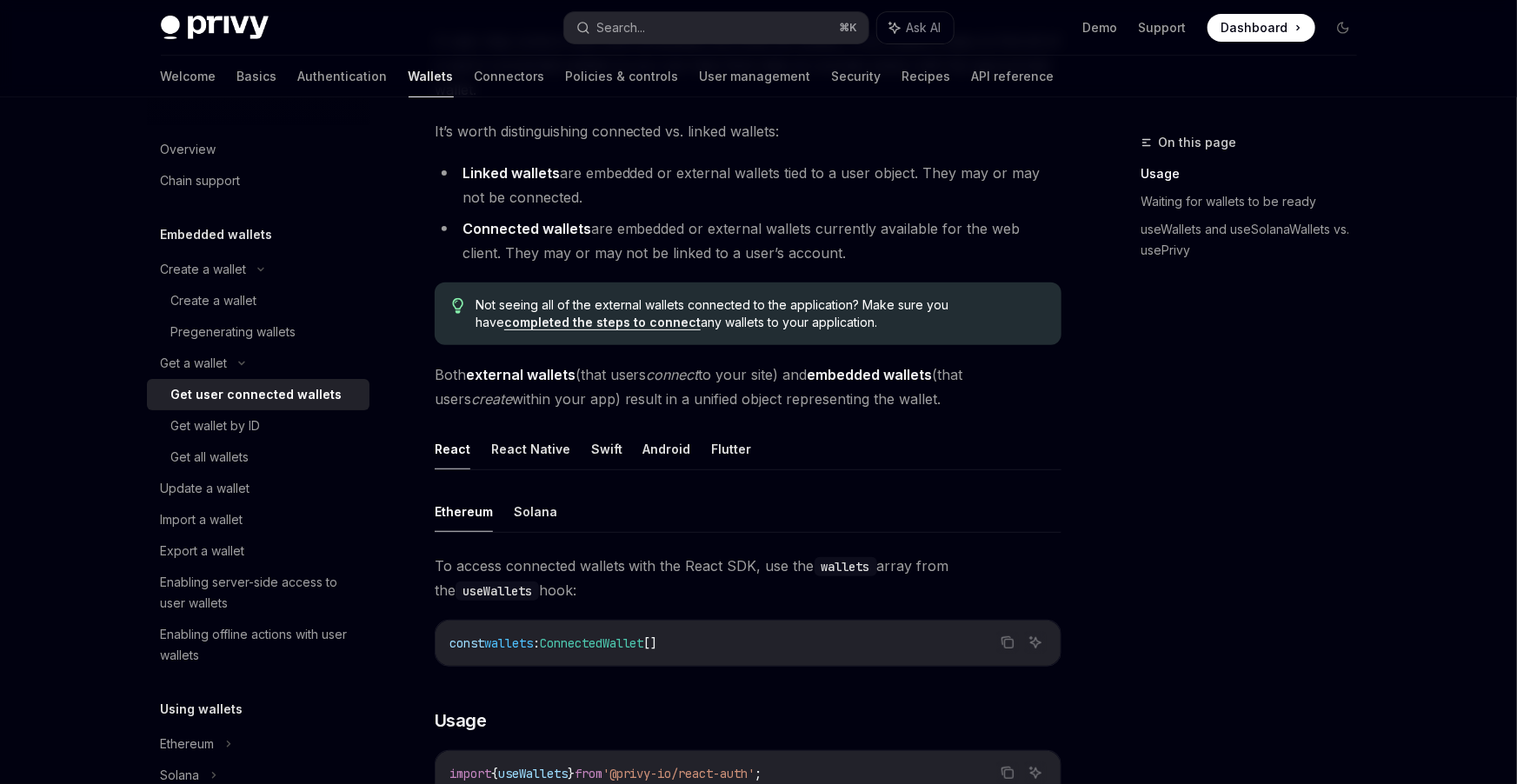
click at [600, 401] on span "Both external wallets (that users connect to your site) and embedded wallets (t…" at bounding box center [747, 386] width 627 height 49
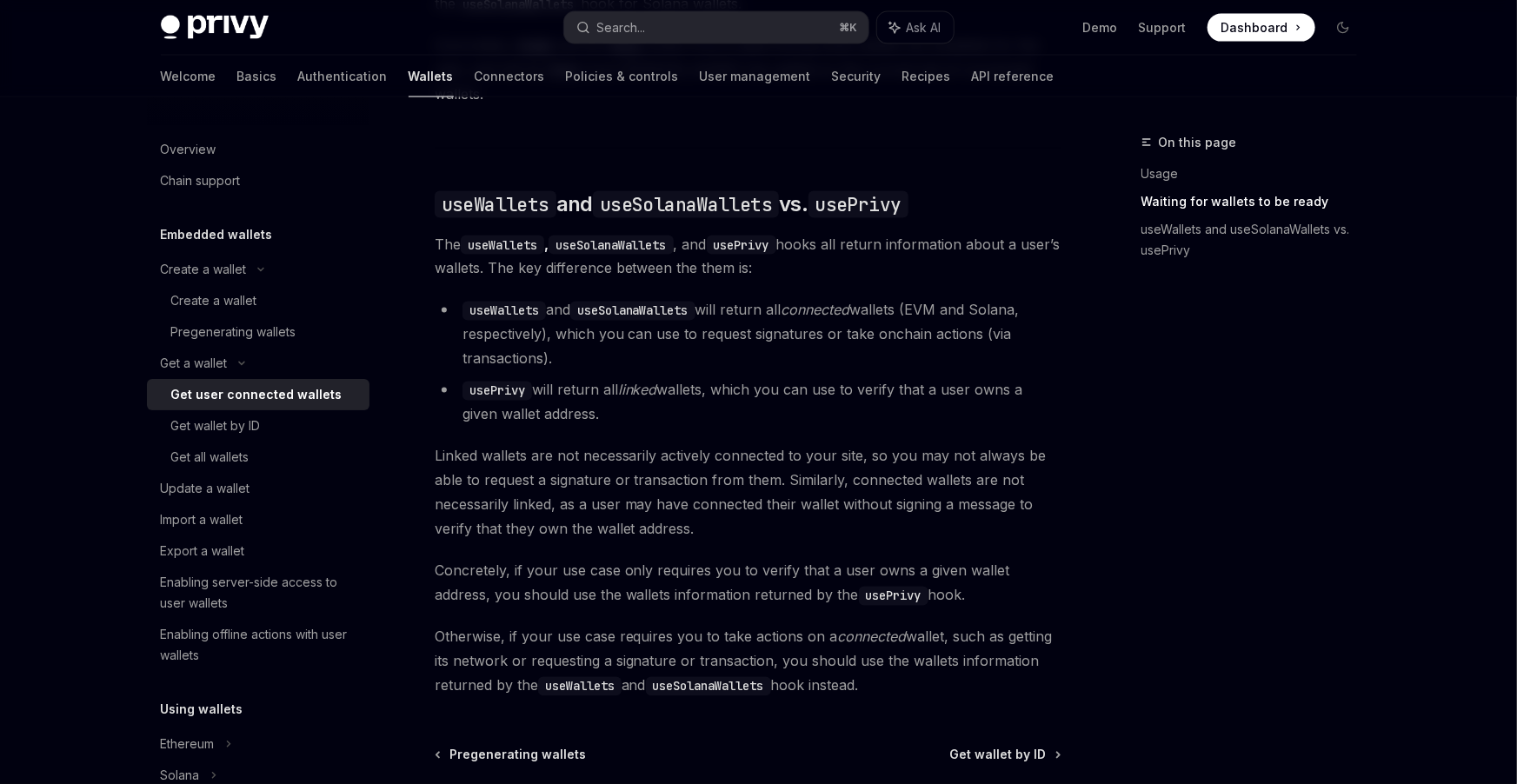
scroll to position [1562, 0]
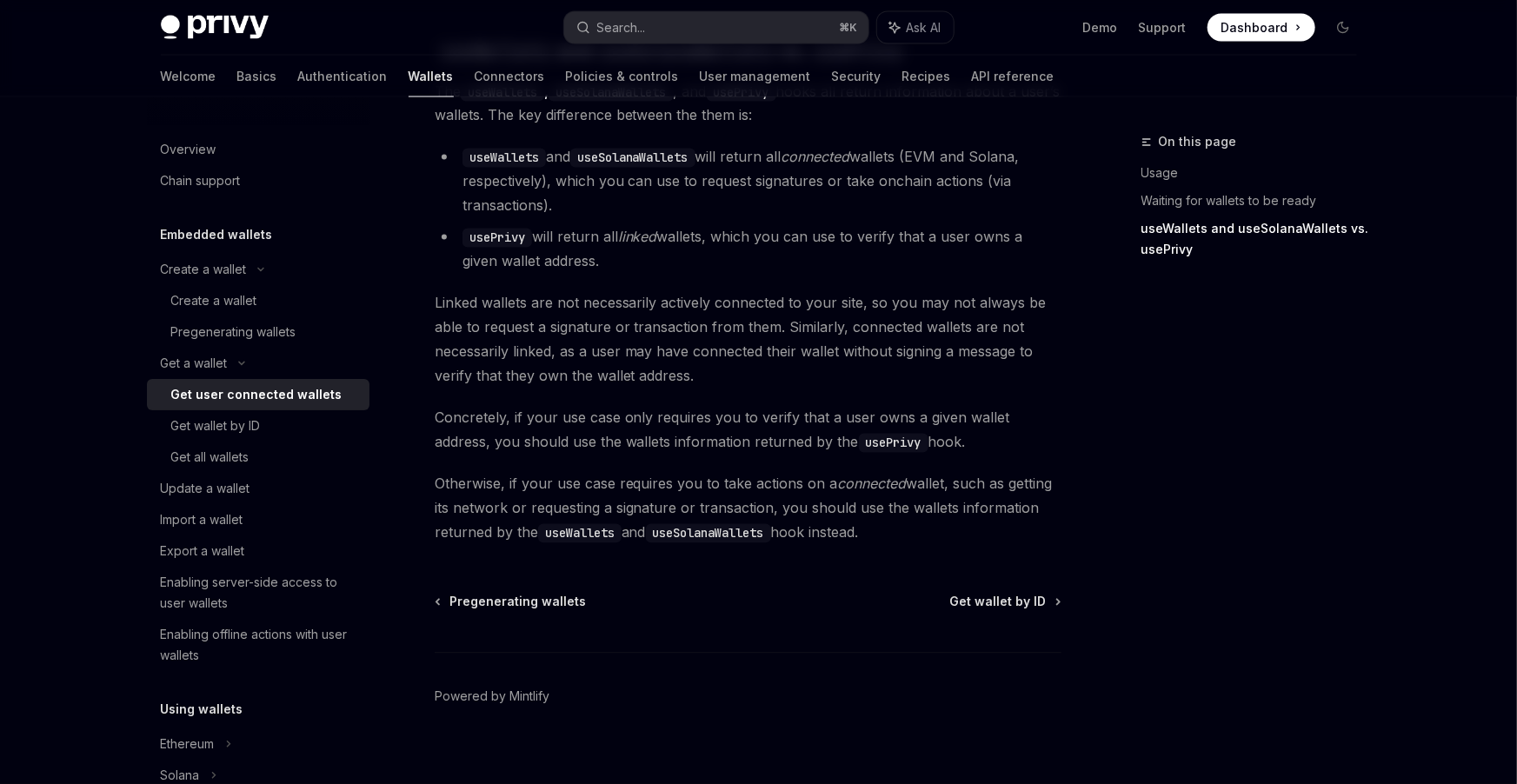
click at [612, 225] on li "usePrivy will return all linked wallets, which you can use to verify that a use…" at bounding box center [747, 249] width 627 height 49
click at [566, 71] on link "Policies & controls" at bounding box center [622, 76] width 113 height 42
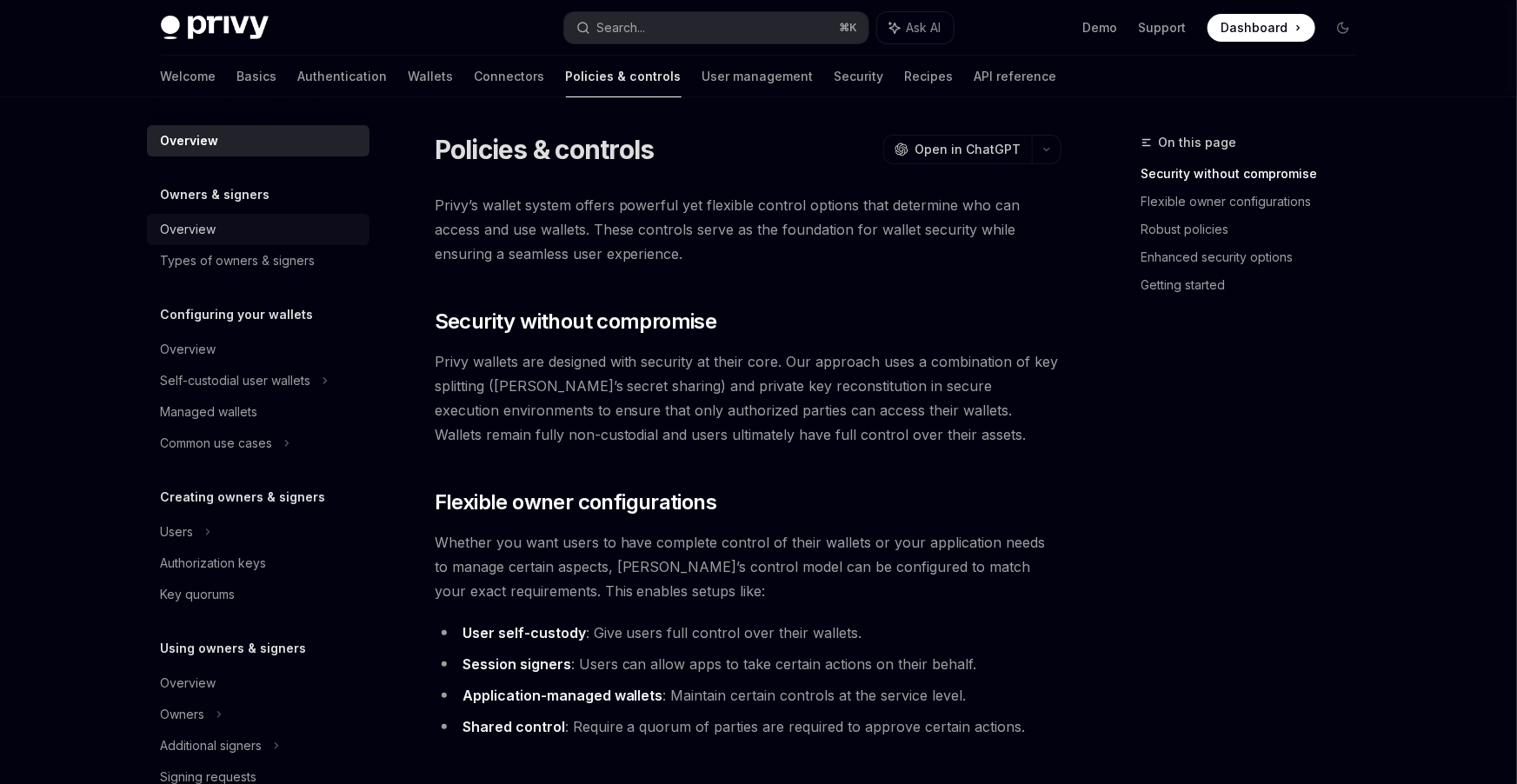
click at [266, 239] on div "Overview" at bounding box center [259, 229] width 198 height 21
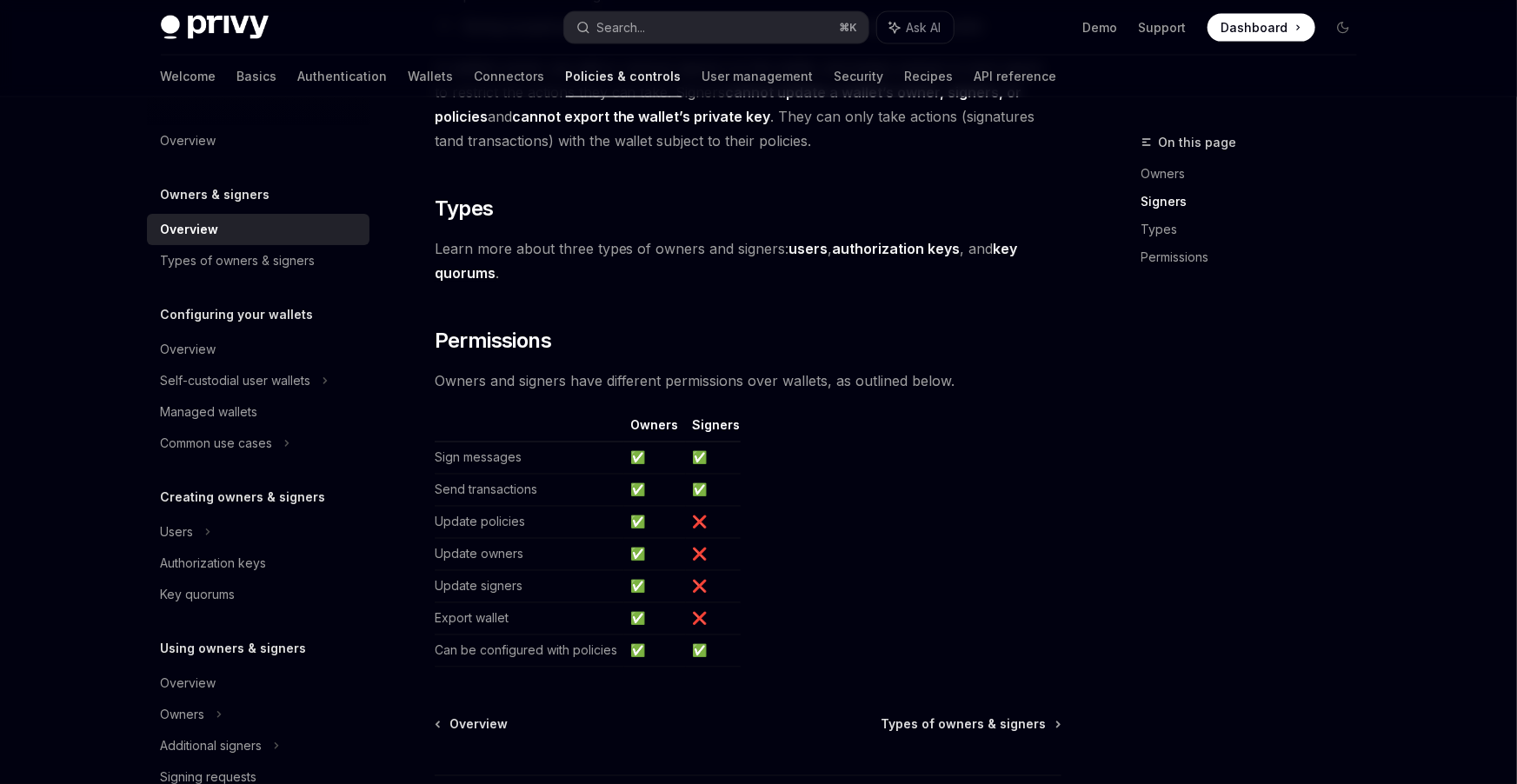
scroll to position [1266, 0]
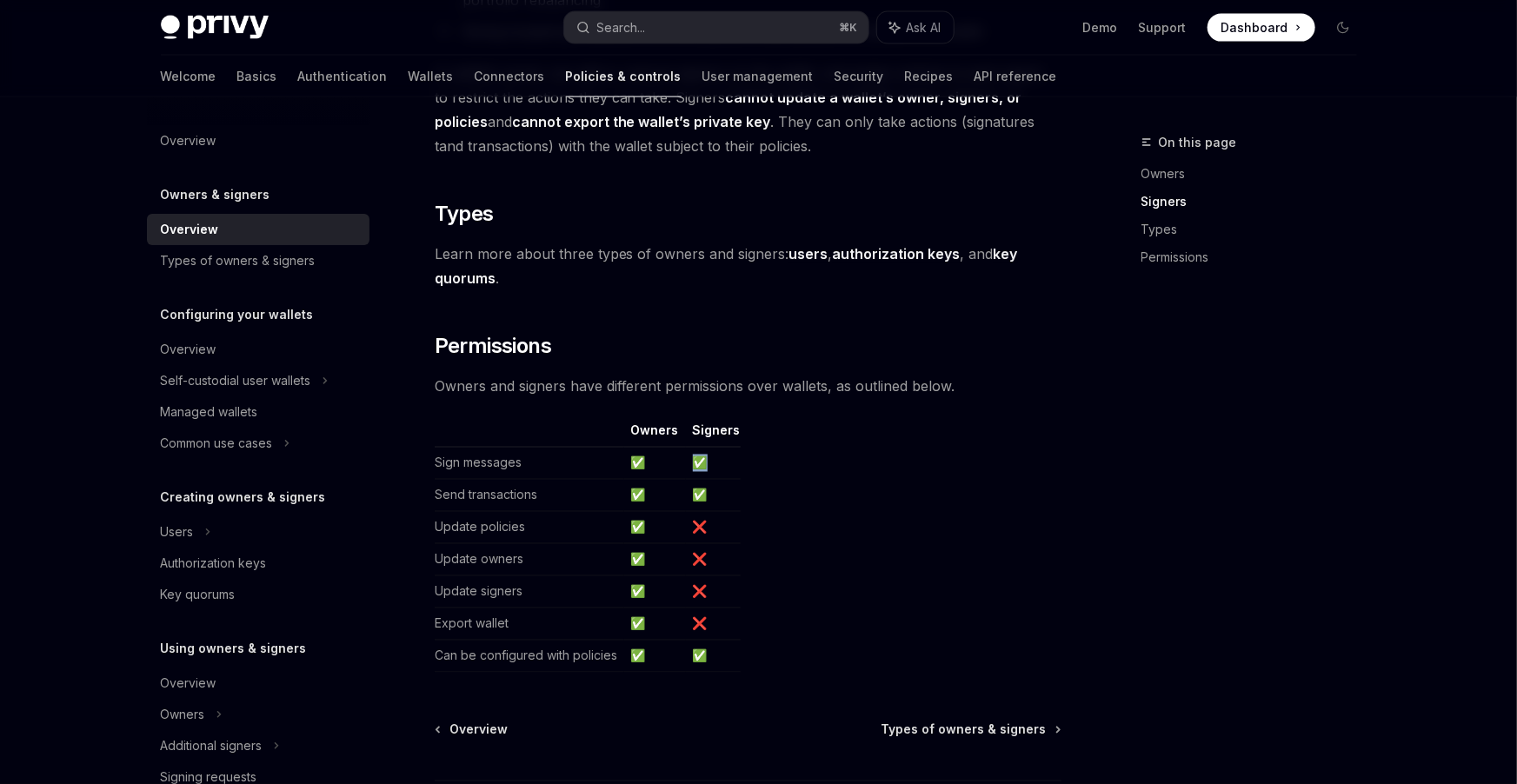
drag, startPoint x: 684, startPoint y: 457, endPoint x: 716, endPoint y: 458, distance: 32.0
click at [716, 459] on td "✅" at bounding box center [712, 463] width 54 height 32
click at [716, 458] on td "✅" at bounding box center [712, 463] width 54 height 32
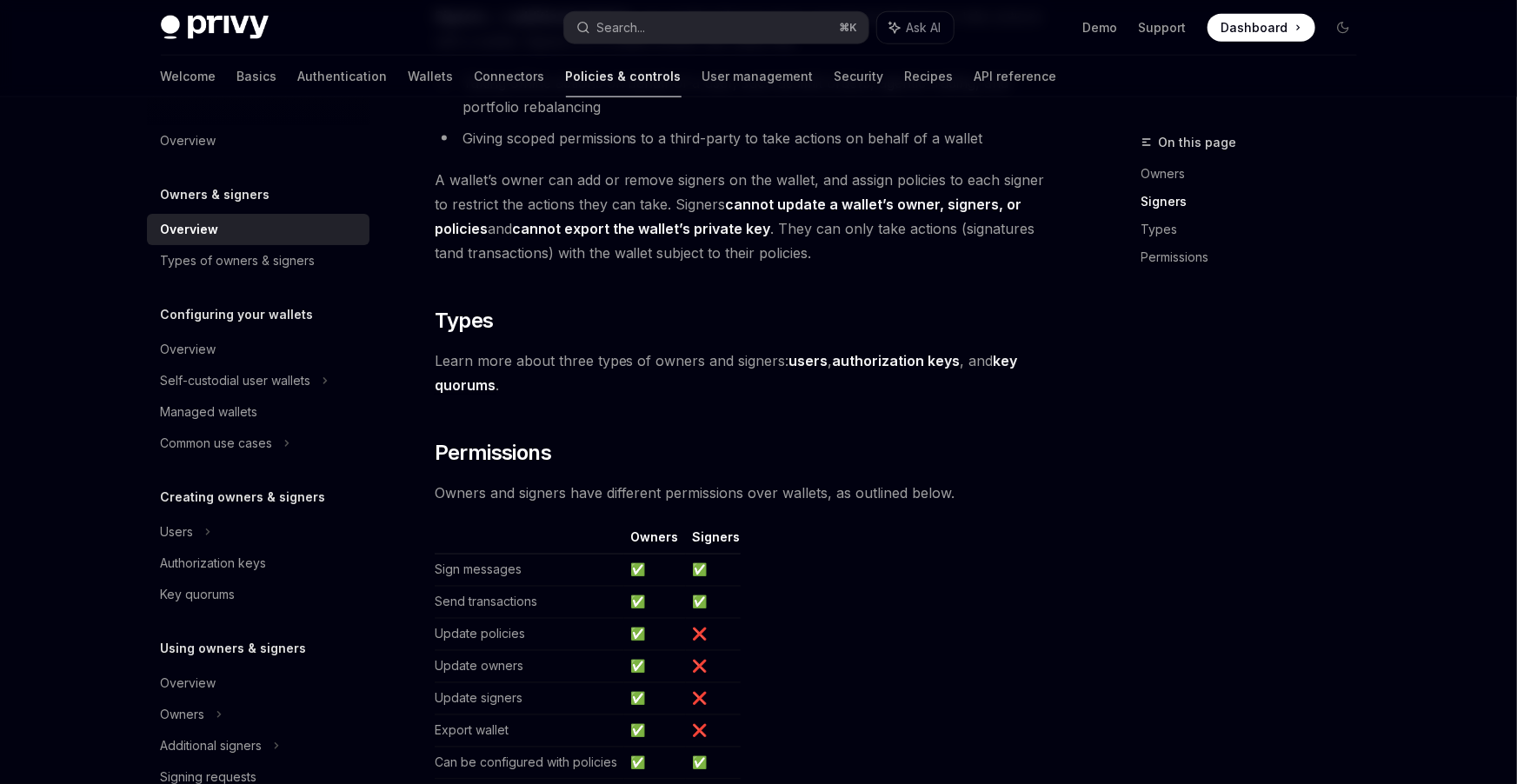
scroll to position [1213, 0]
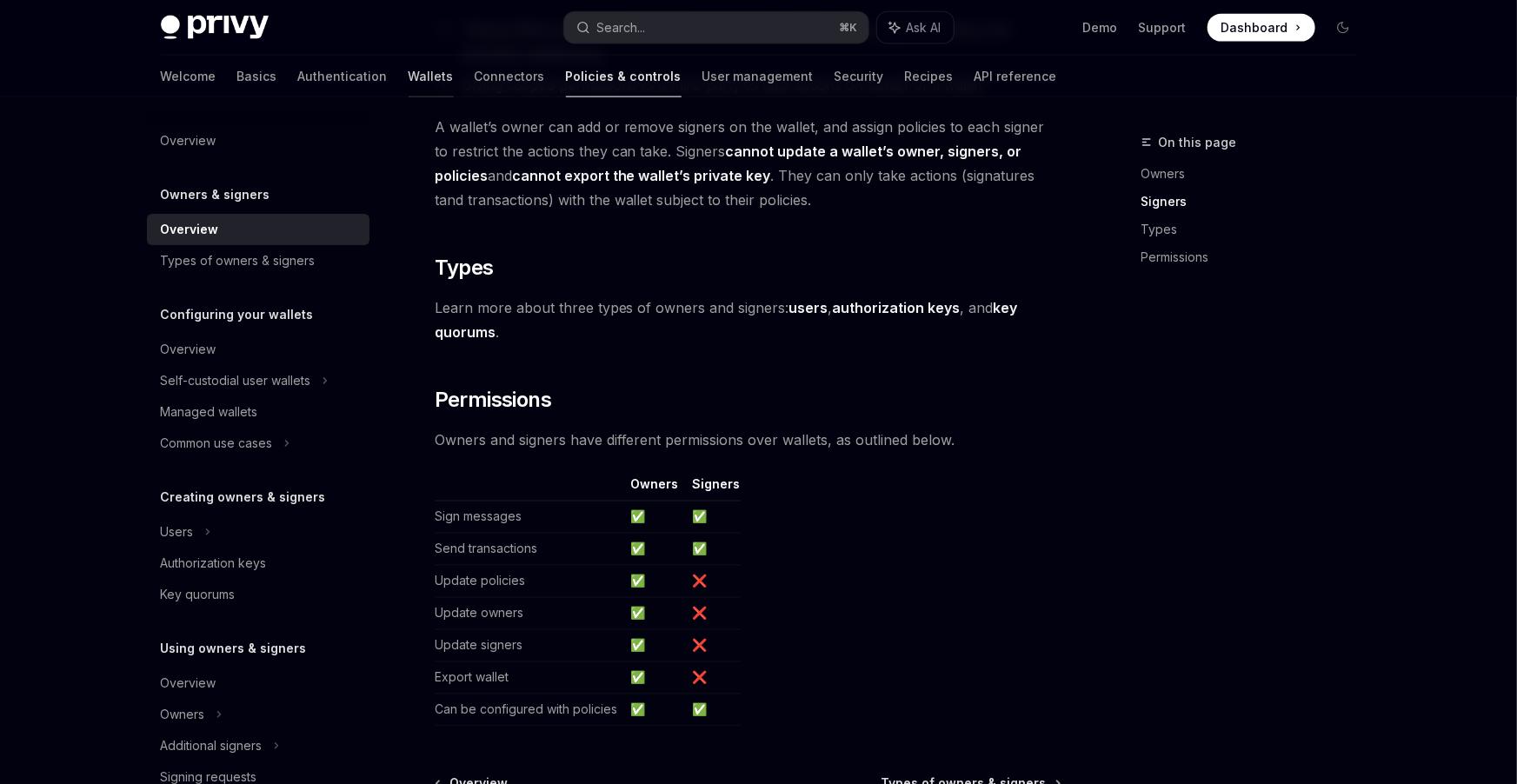
click at [409, 77] on link "Wallets" at bounding box center [431, 76] width 45 height 42
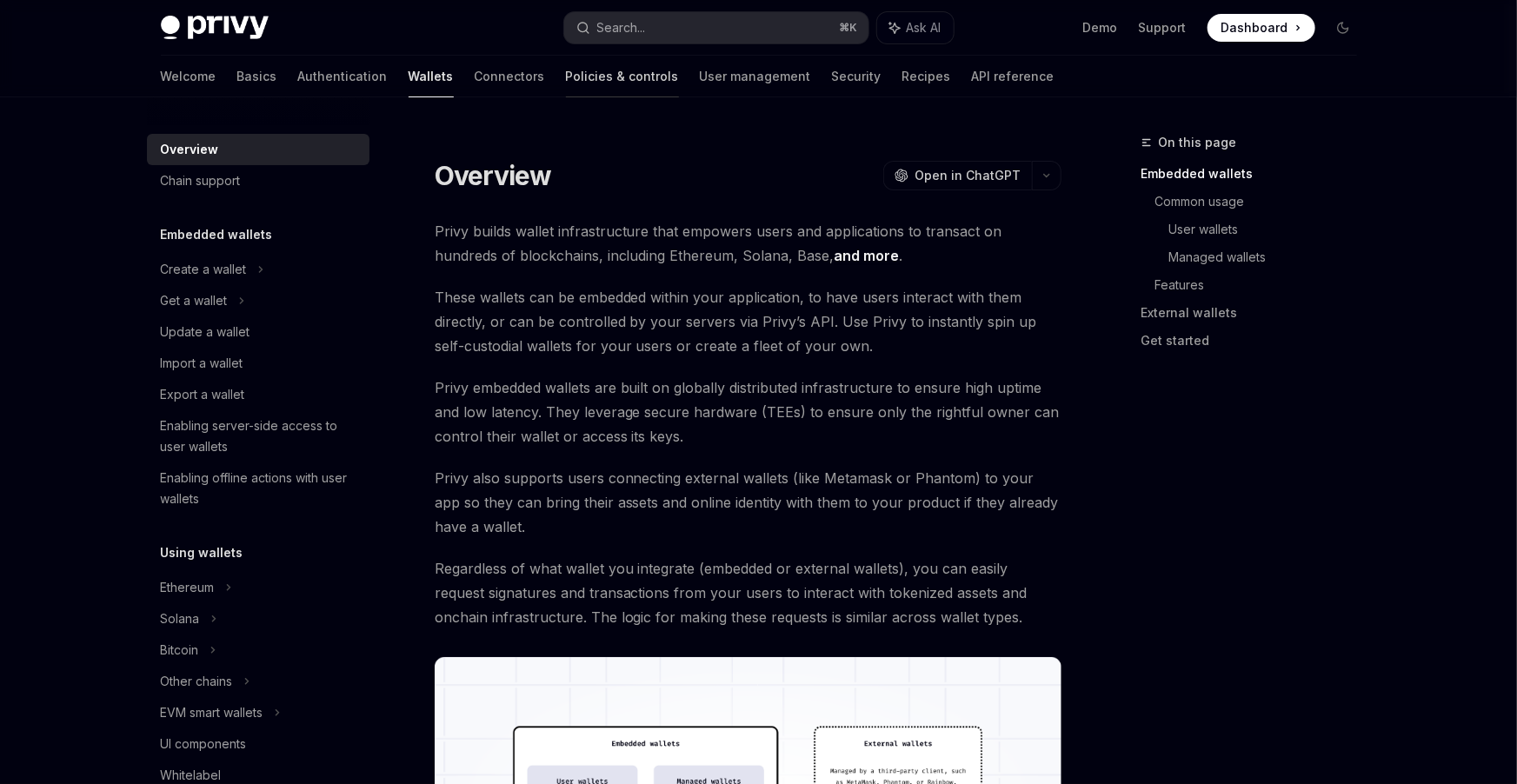
click at [566, 82] on link "Policies & controls" at bounding box center [622, 76] width 113 height 42
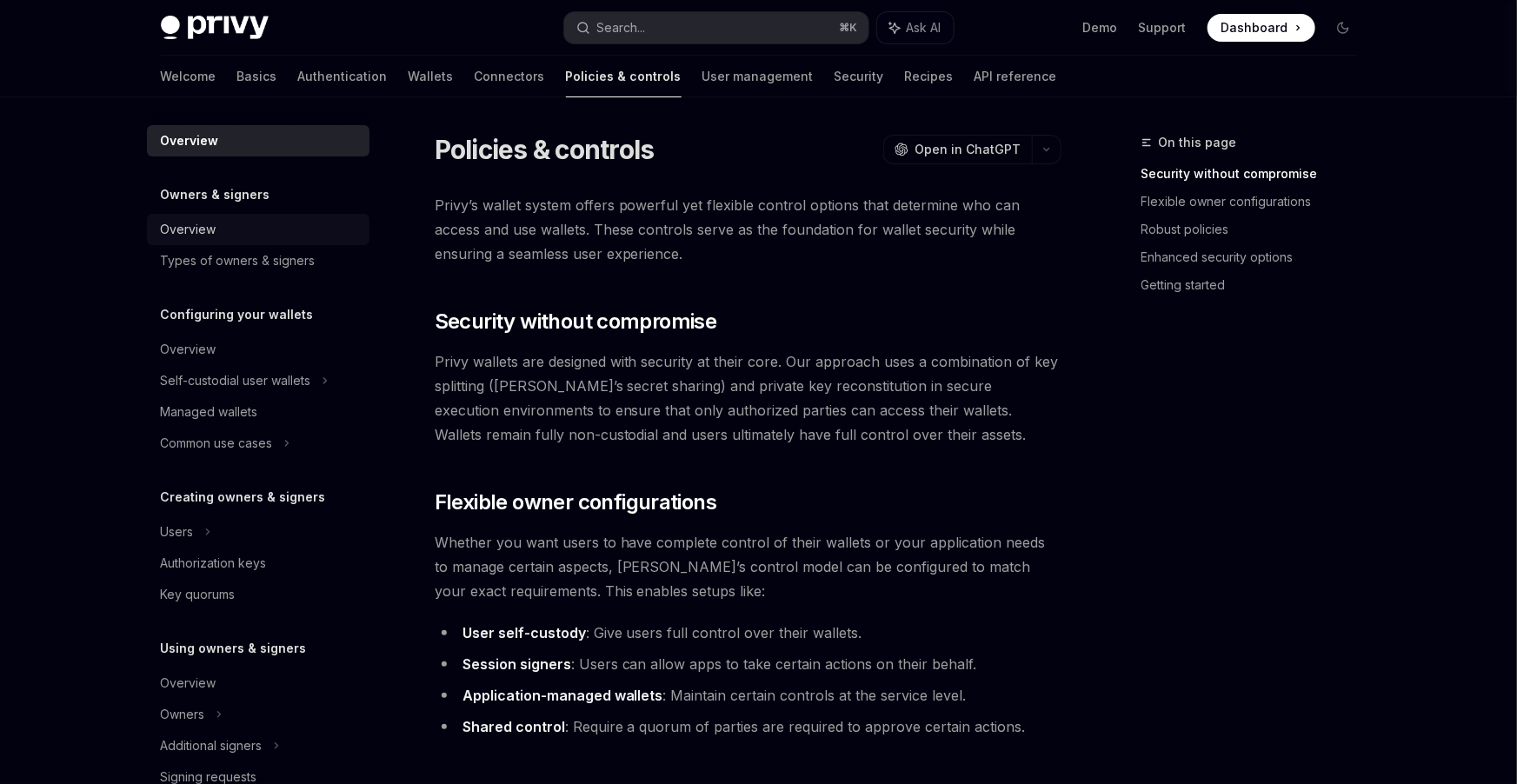
click at [276, 226] on div "Overview" at bounding box center [259, 229] width 198 height 21
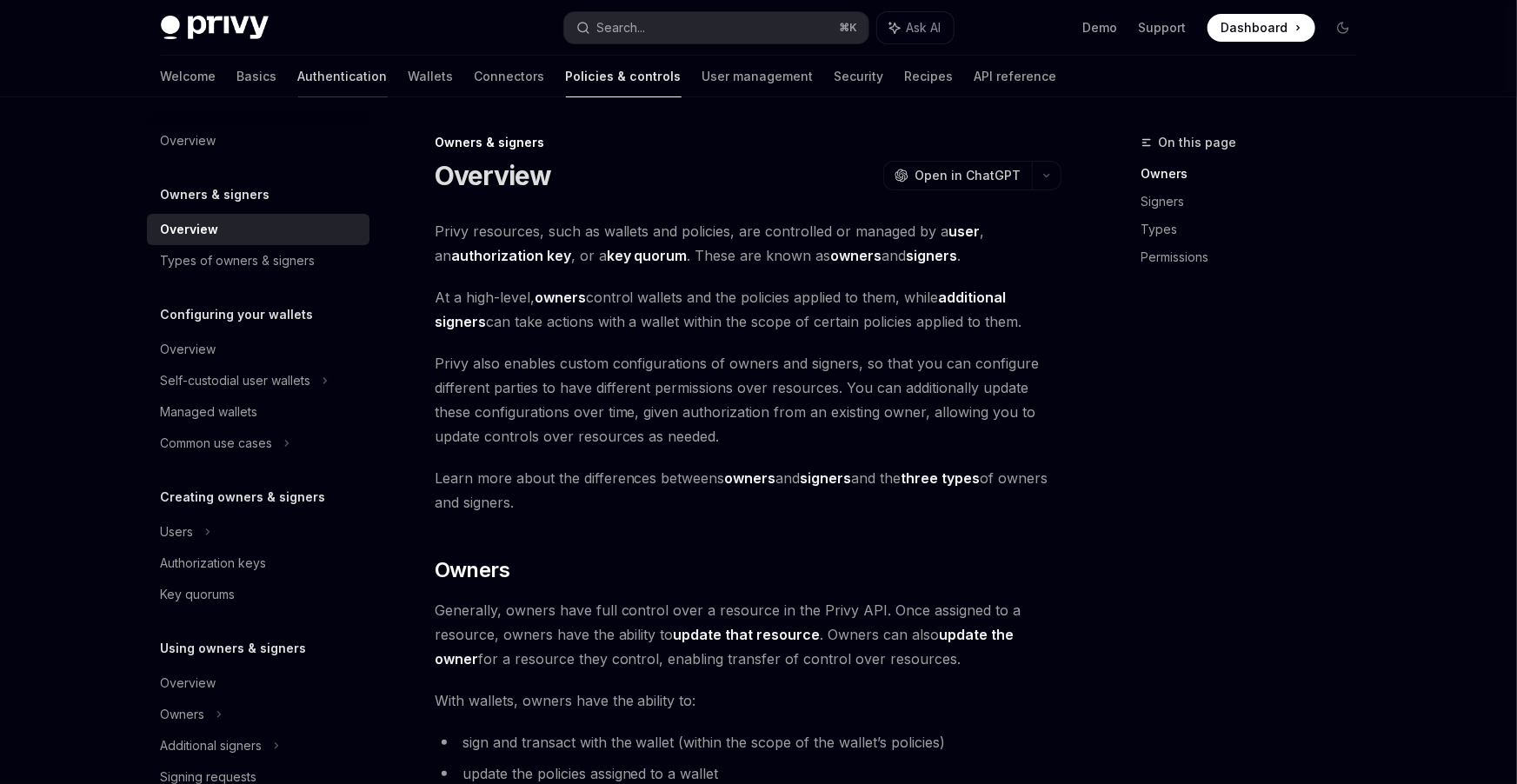
click at [298, 65] on link "Authentication" at bounding box center [342, 76] width 90 height 42
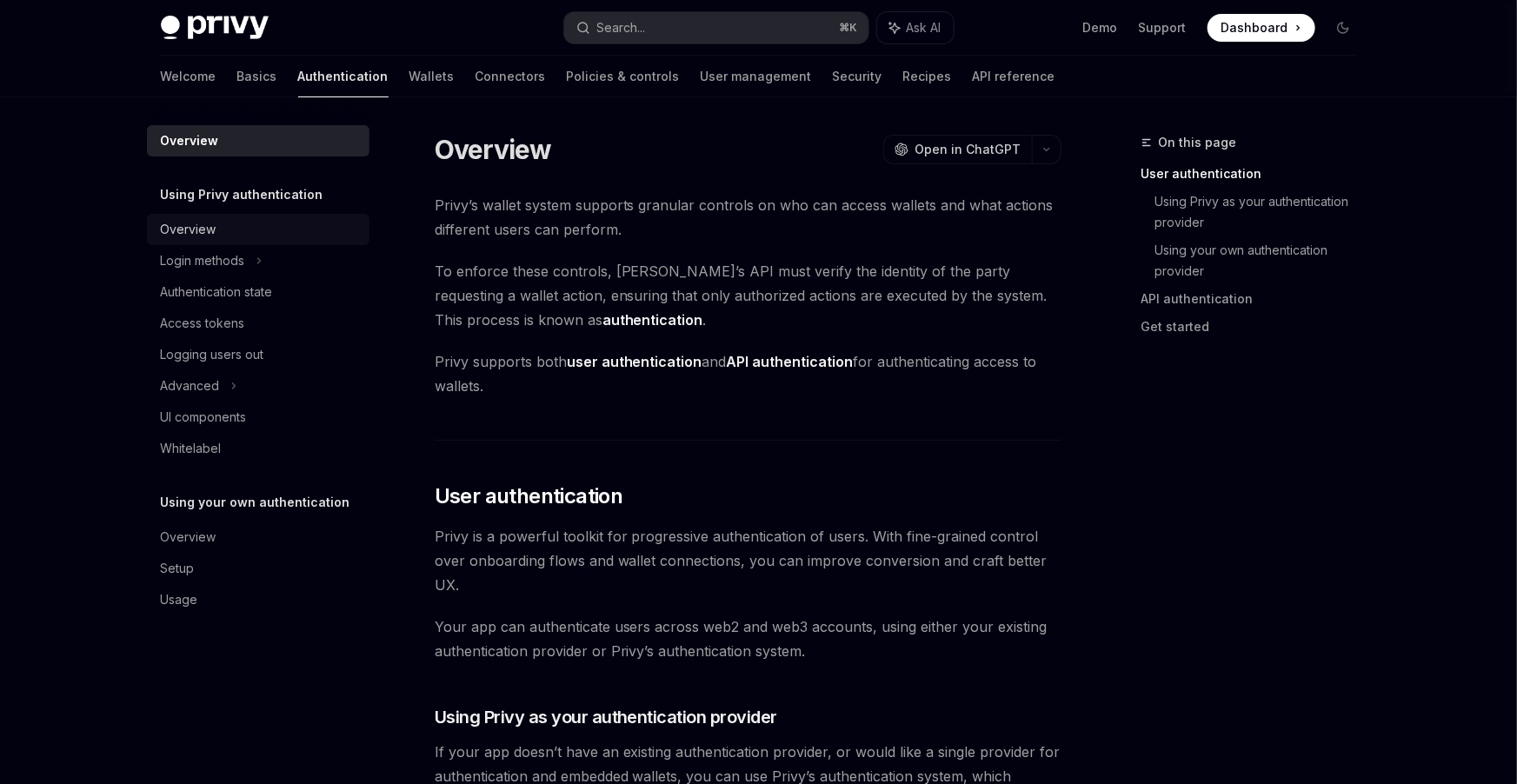
click at [179, 226] on div "Overview" at bounding box center [188, 229] width 55 height 21
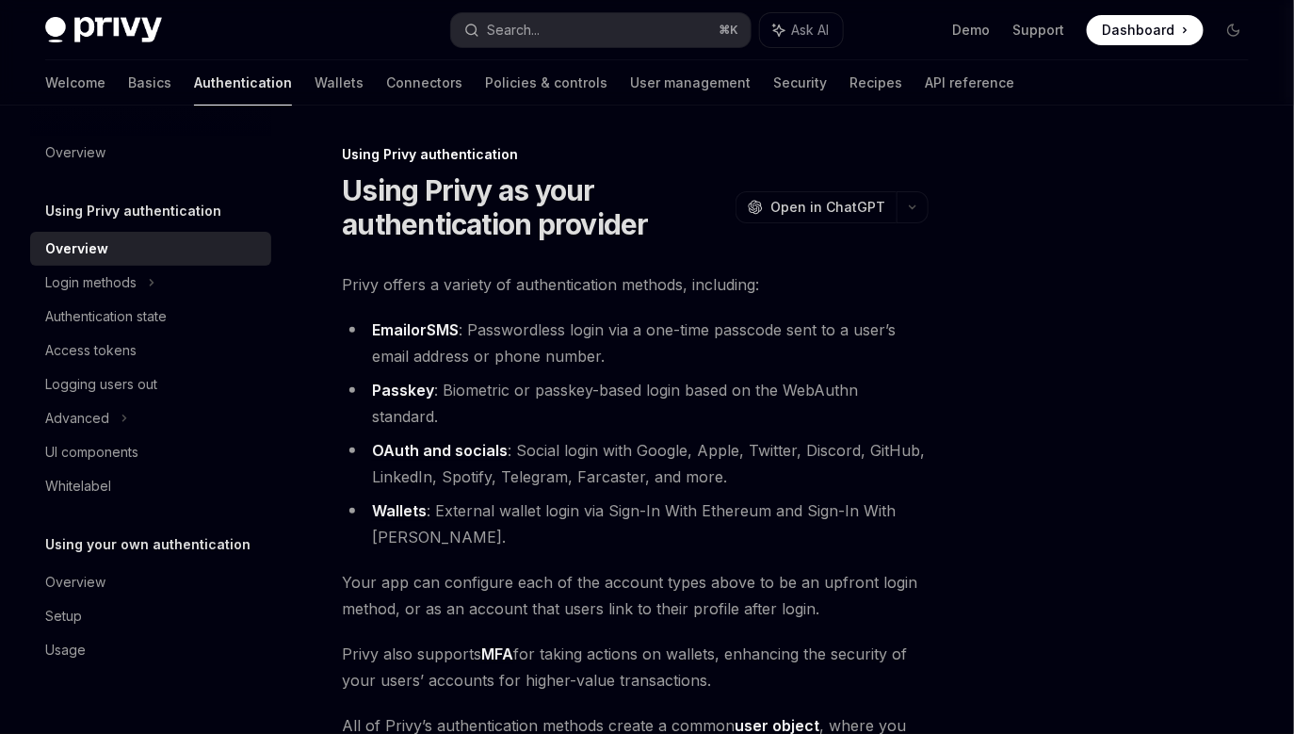
type textarea "*"
